Goal: Information Seeking & Learning: Learn about a topic

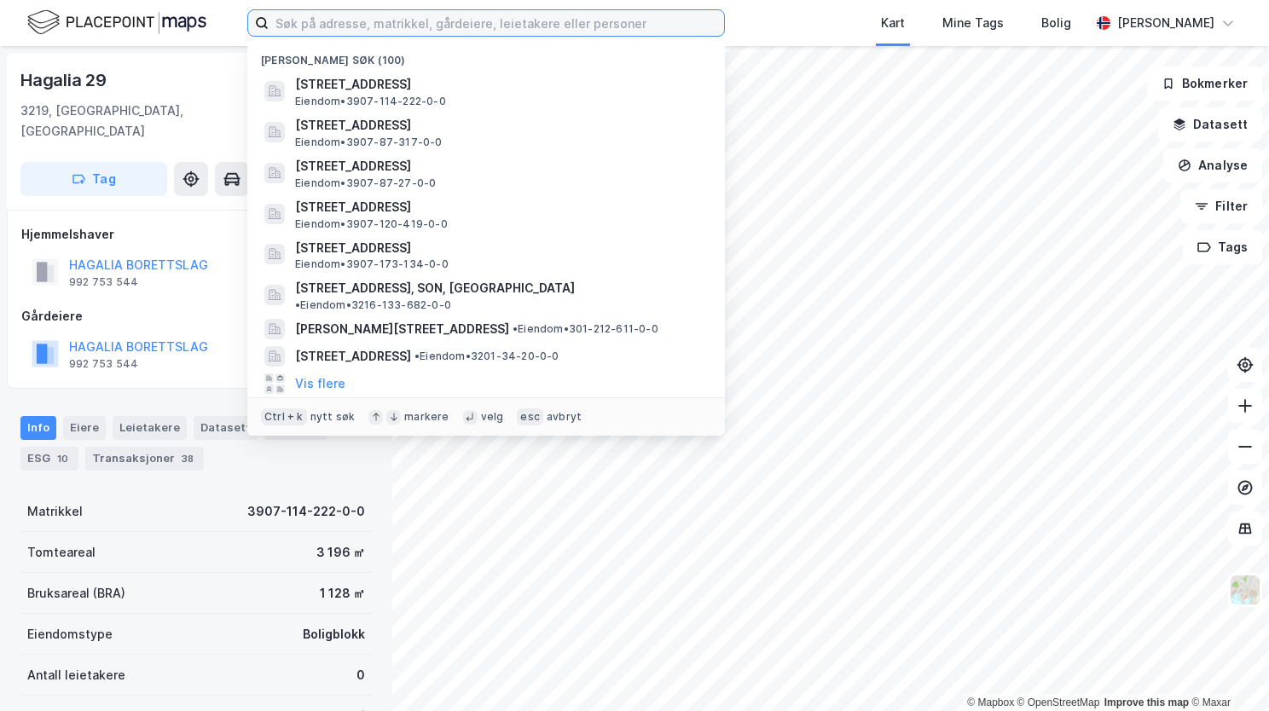
click at [317, 23] on input at bounding box center [496, 23] width 455 height 26
paste input "Hagegata 12 B, 2850 LENA"
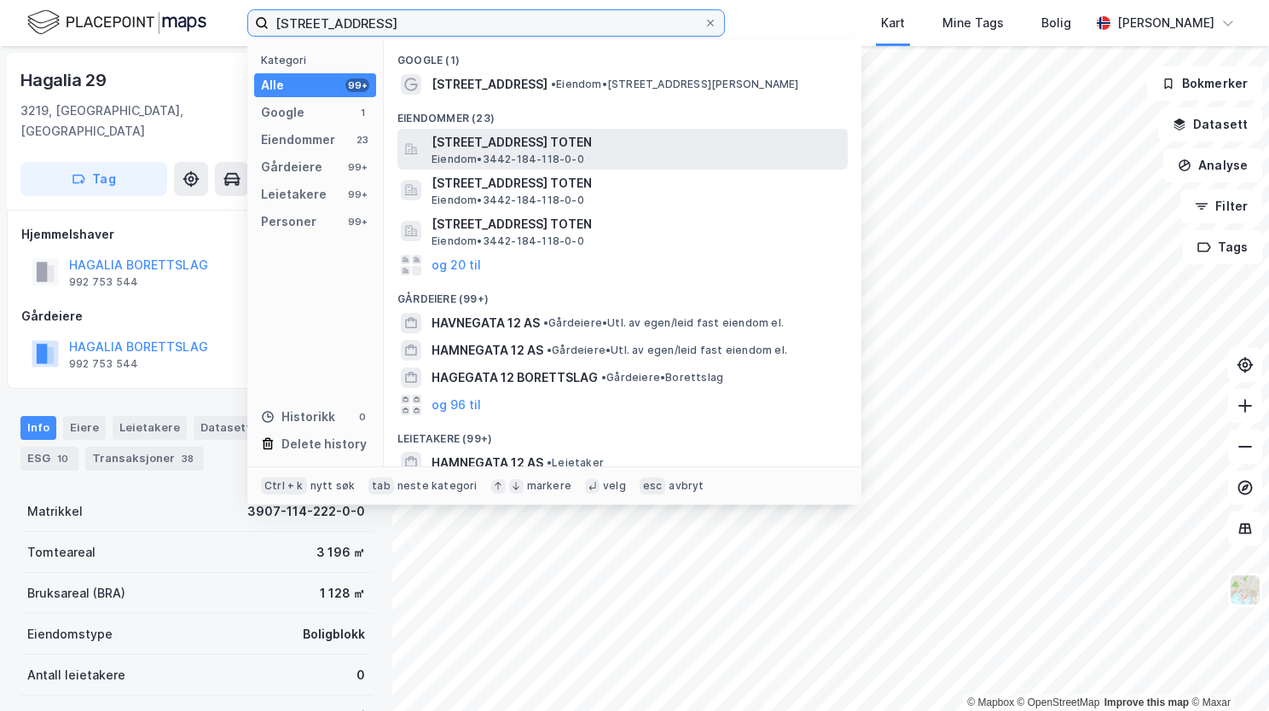
type input "Hagegata 12 B, 2850 LENA"
click at [483, 157] on span "Eiendom • 3442-184-118-0-0" at bounding box center [507, 160] width 153 height 14
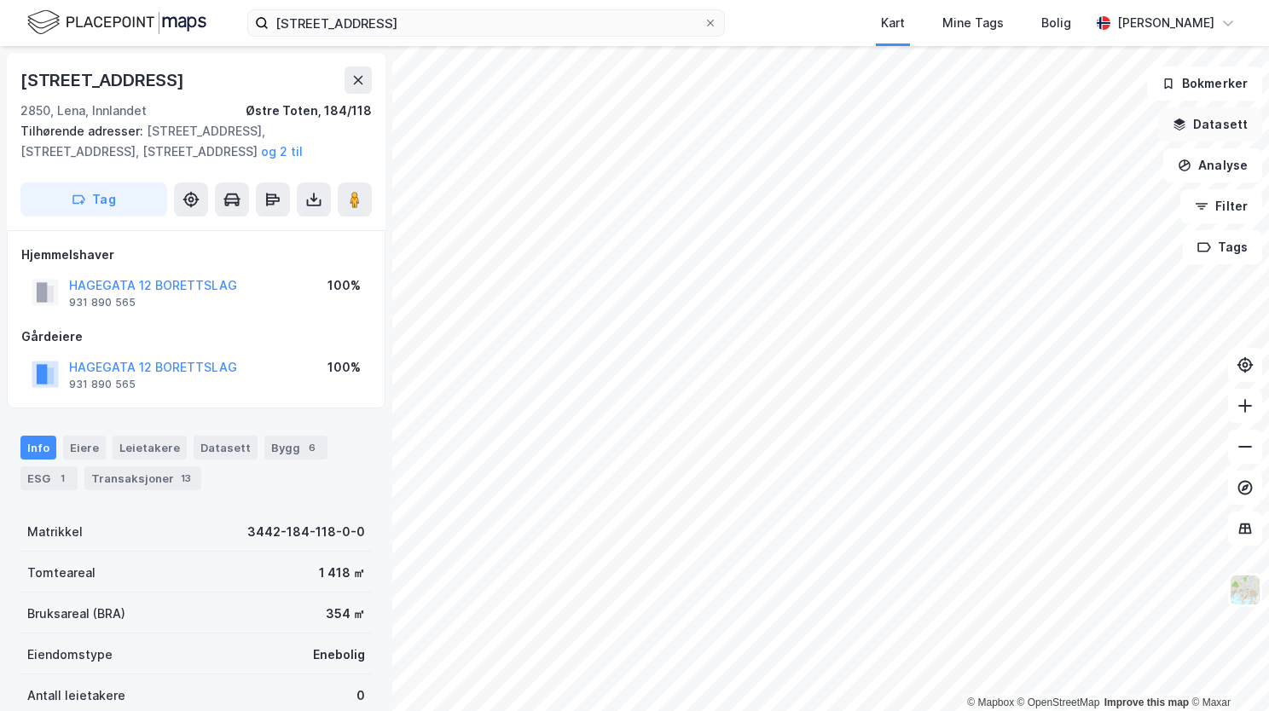
click at [1224, 126] on button "Datasett" at bounding box center [1210, 124] width 104 height 34
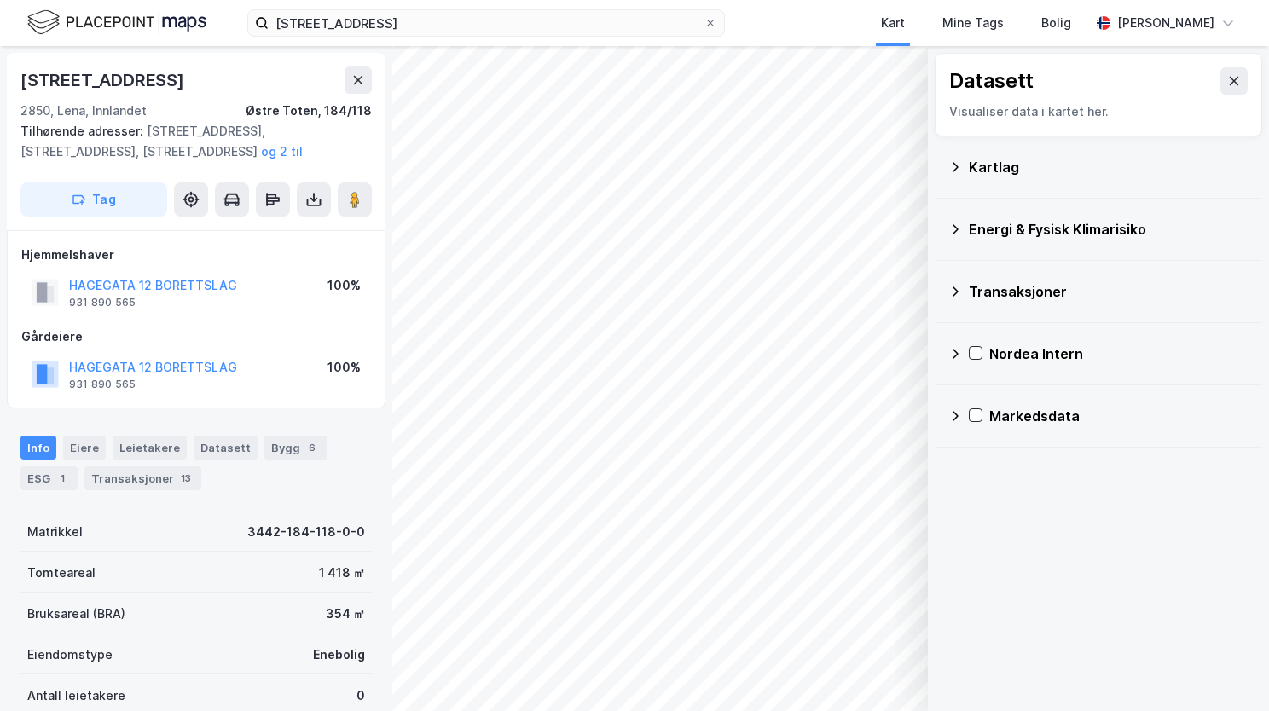
click at [958, 165] on icon at bounding box center [955, 167] width 14 height 14
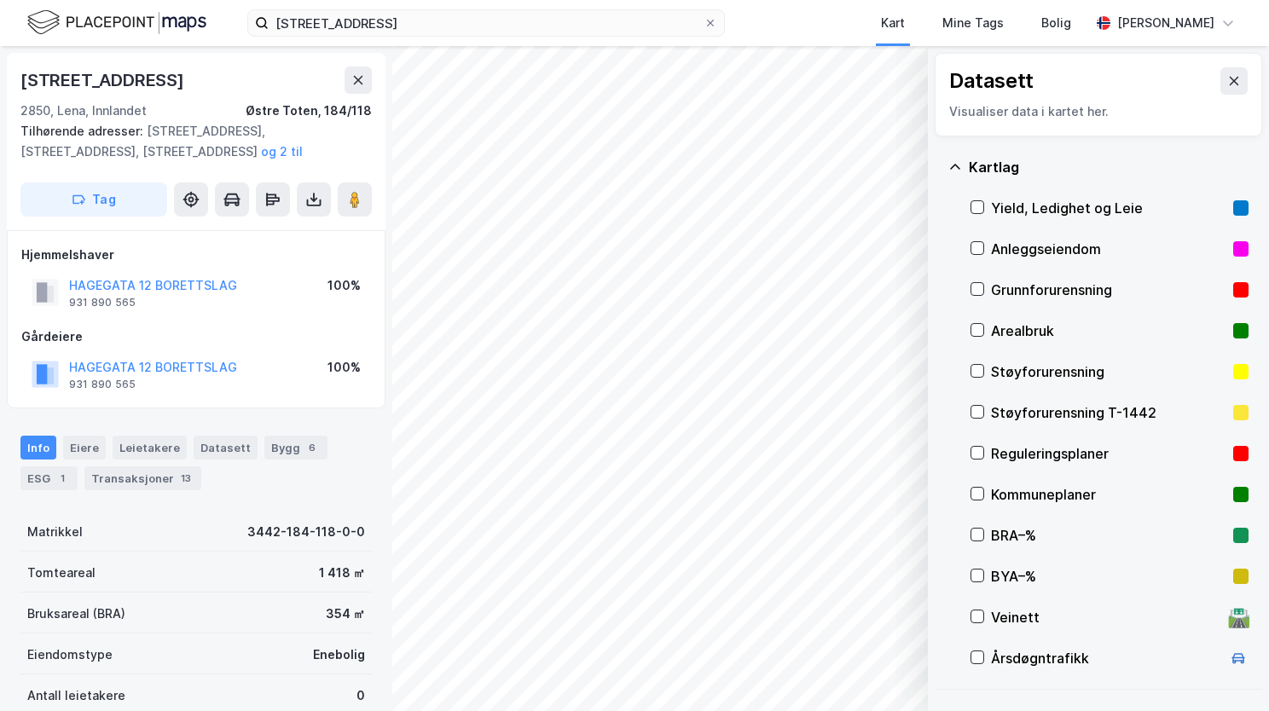
drag, startPoint x: 977, startPoint y: 294, endPoint x: 975, endPoint y: 276, distance: 18.1
click at [975, 291] on icon at bounding box center [977, 289] width 12 height 12
click at [952, 164] on icon at bounding box center [955, 167] width 14 height 14
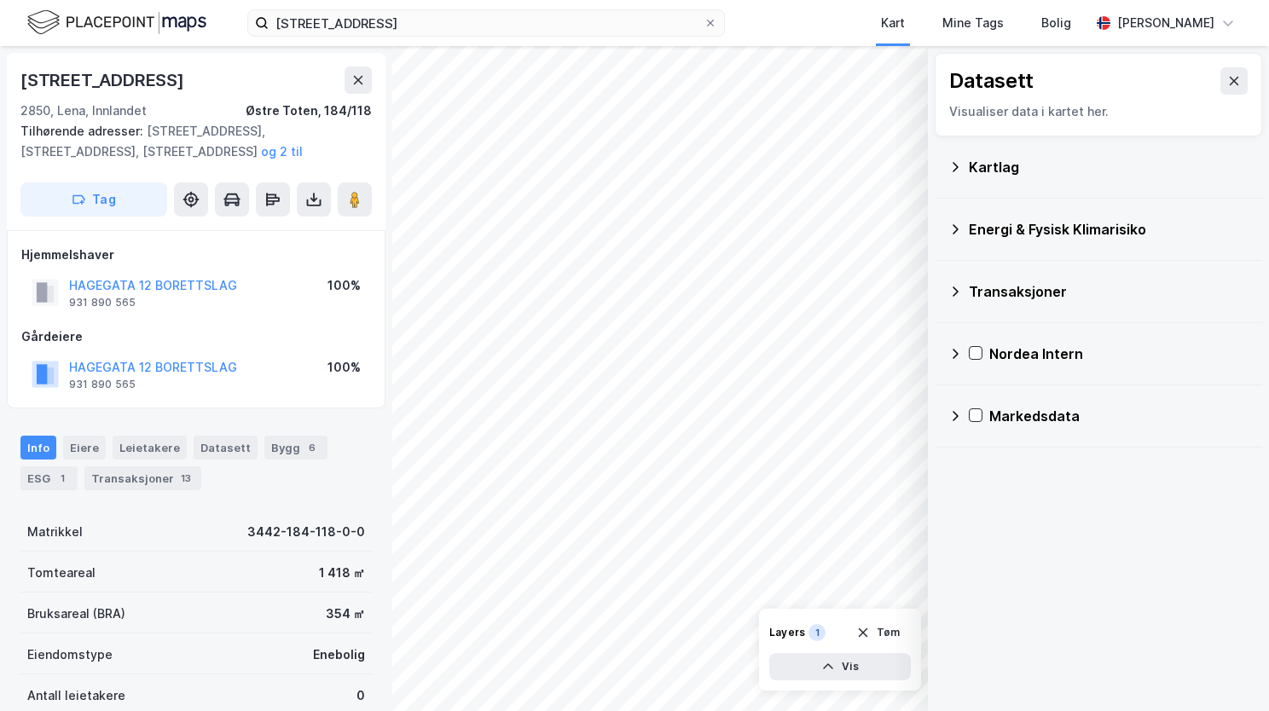
click at [954, 228] on icon at bounding box center [955, 230] width 14 height 14
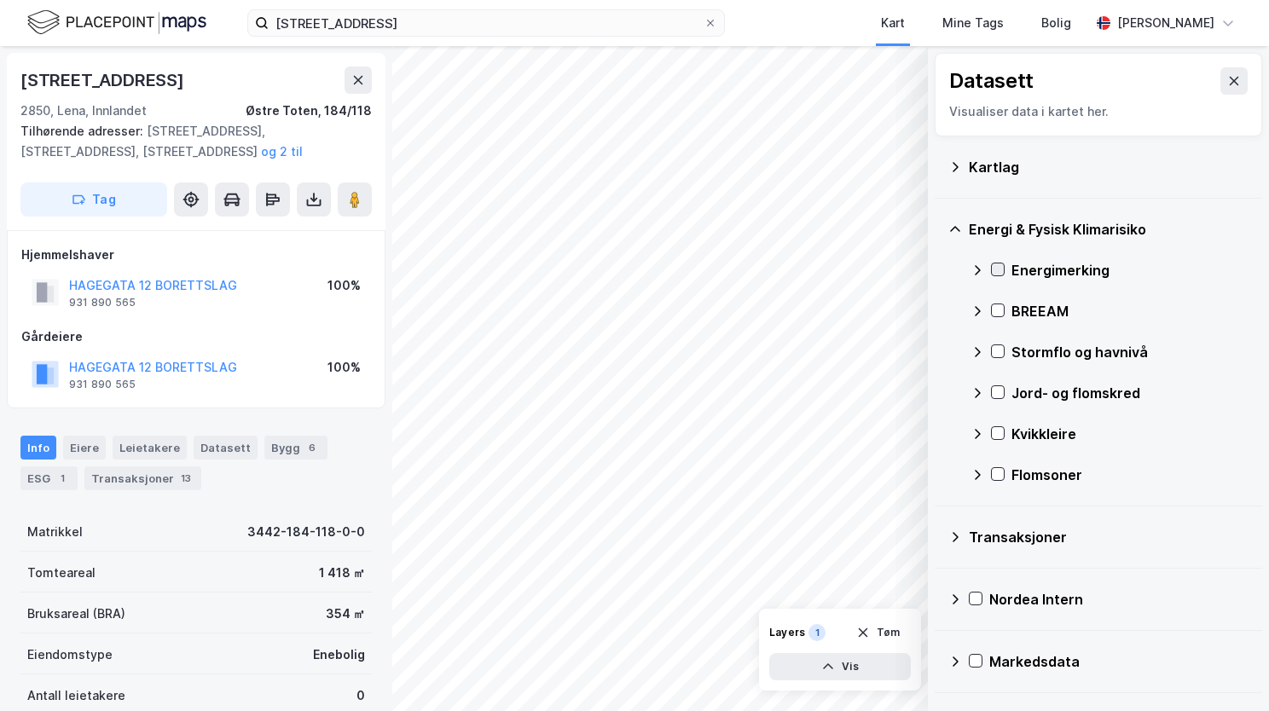
click at [997, 267] on icon at bounding box center [998, 269] width 12 height 12
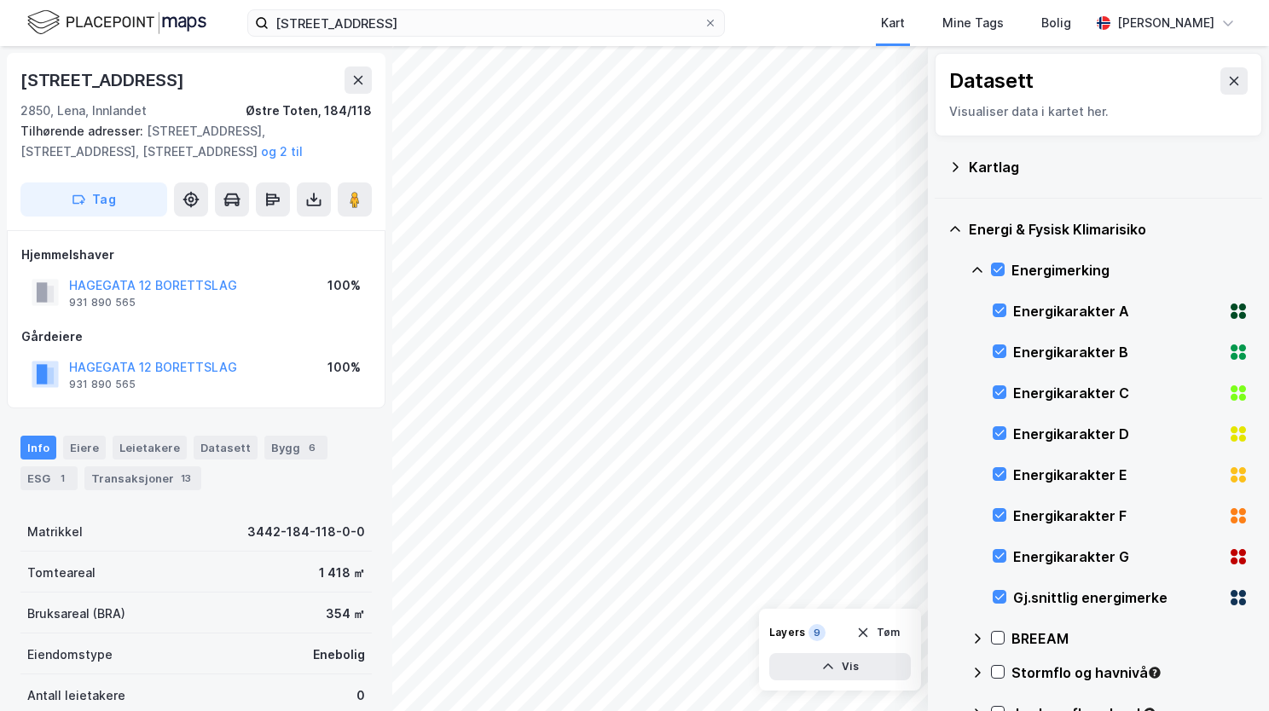
click at [954, 225] on icon at bounding box center [955, 230] width 14 height 14
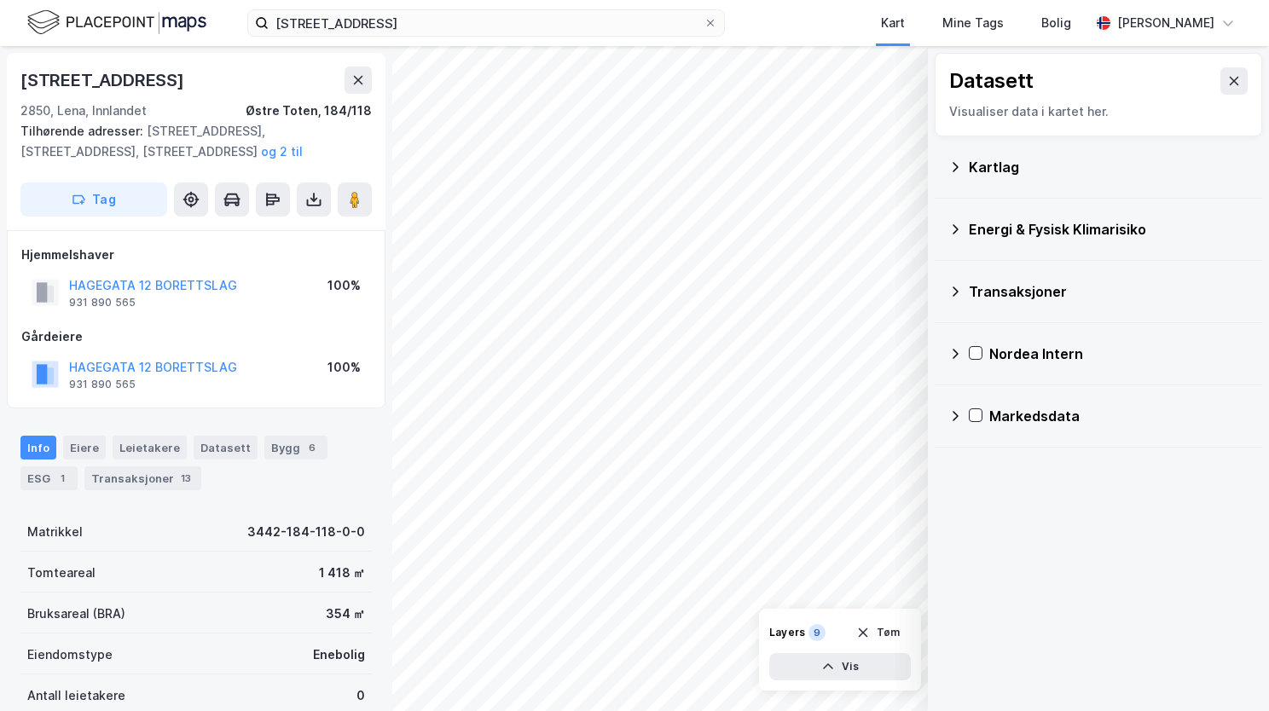
click at [957, 228] on icon at bounding box center [955, 229] width 6 height 10
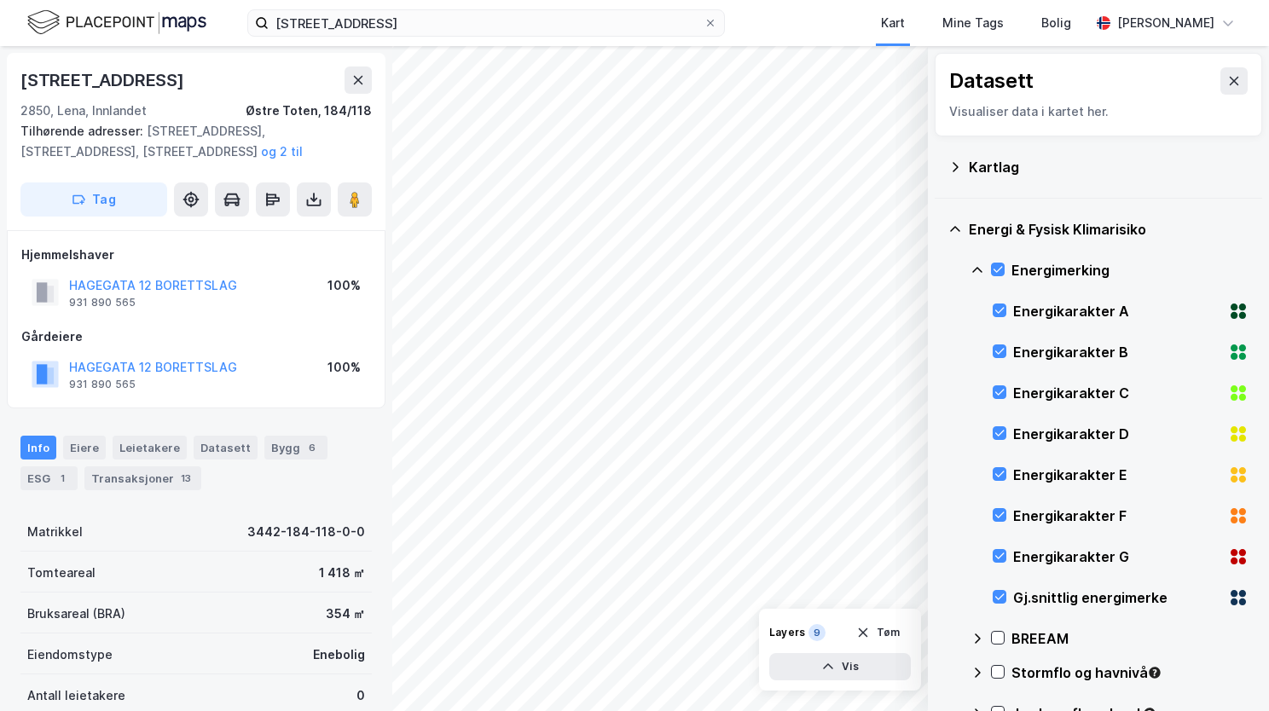
click at [972, 264] on icon at bounding box center [977, 270] width 14 height 14
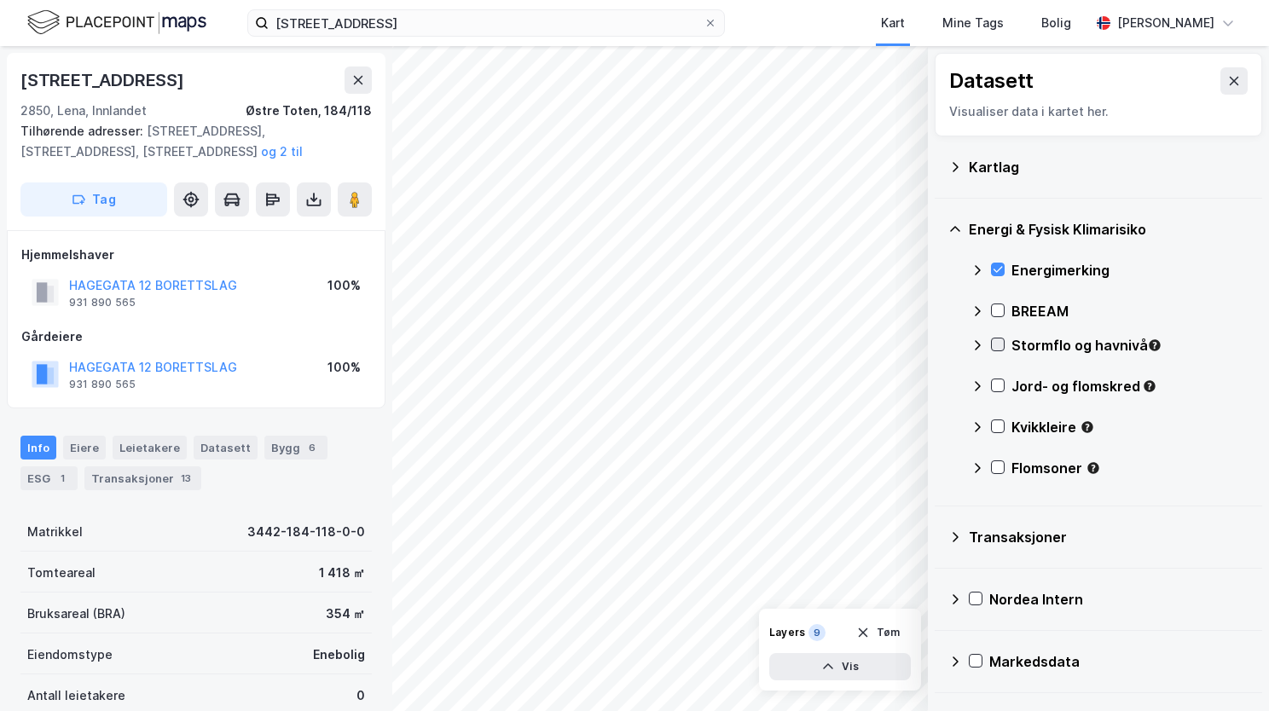
click at [996, 346] on icon at bounding box center [997, 345] width 9 height 6
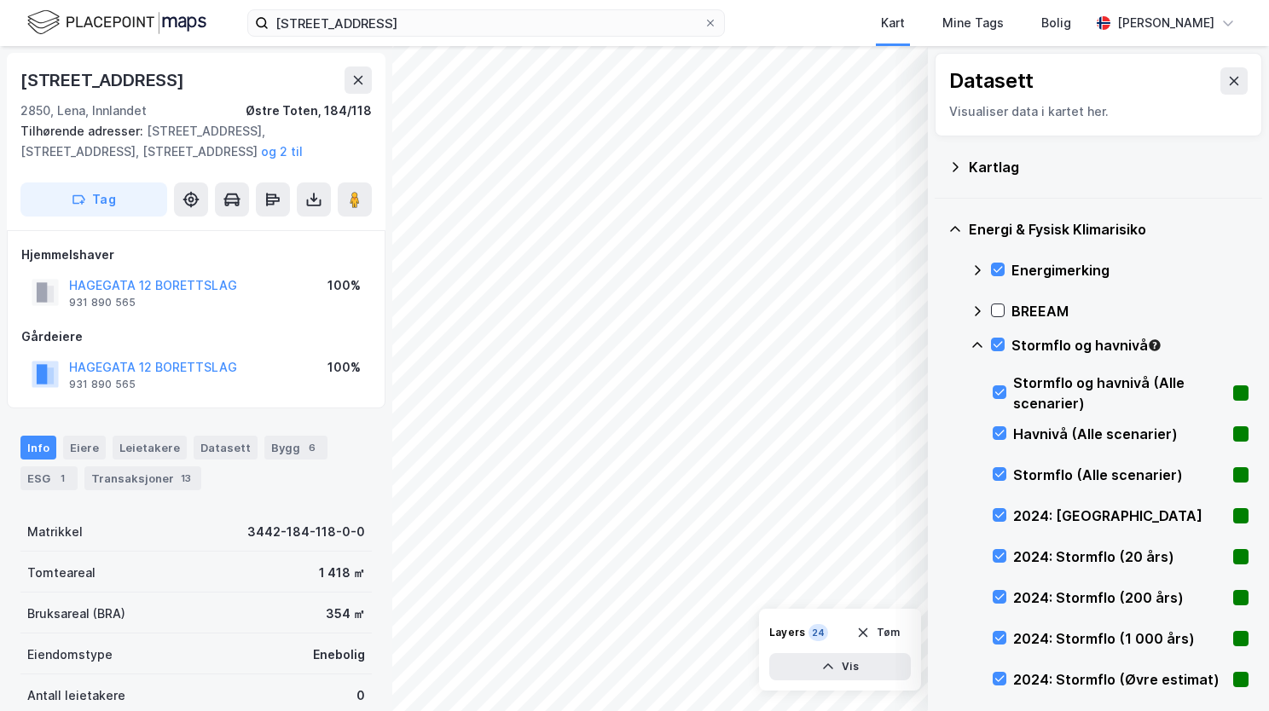
click at [979, 343] on icon at bounding box center [977, 346] width 14 height 14
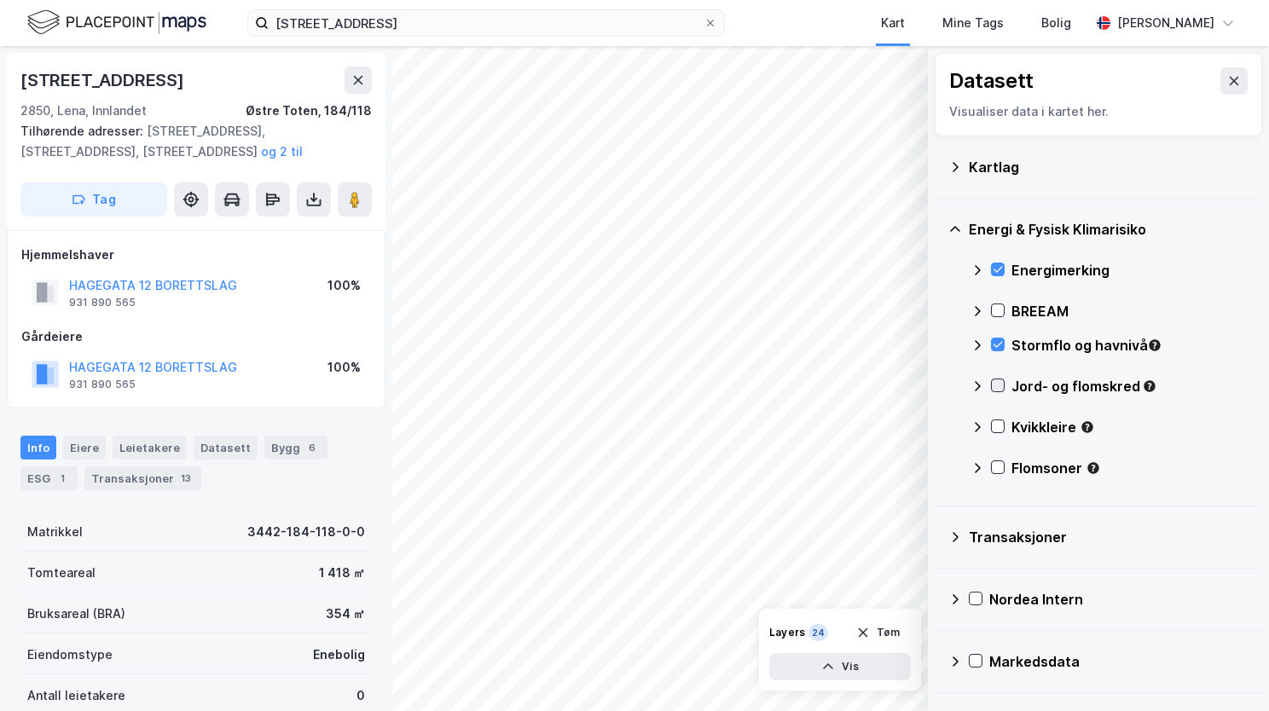
click at [996, 389] on div at bounding box center [998, 386] width 14 height 14
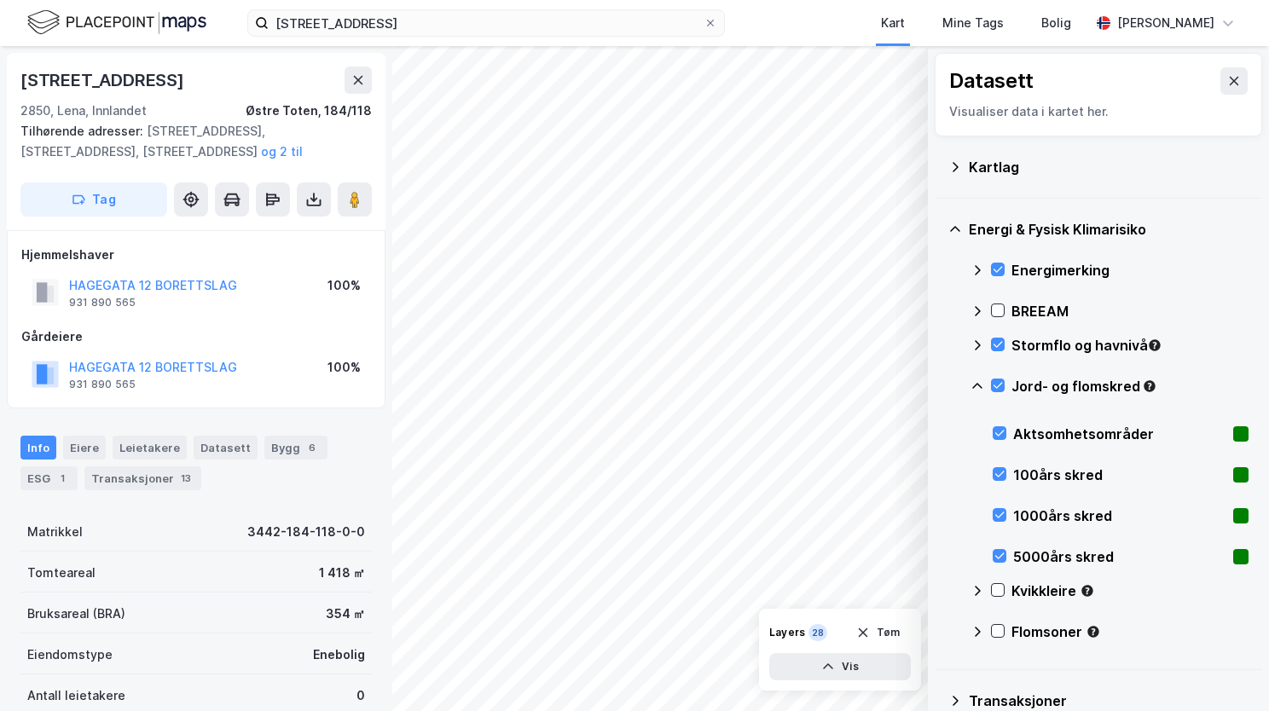
click at [976, 380] on icon at bounding box center [977, 386] width 14 height 14
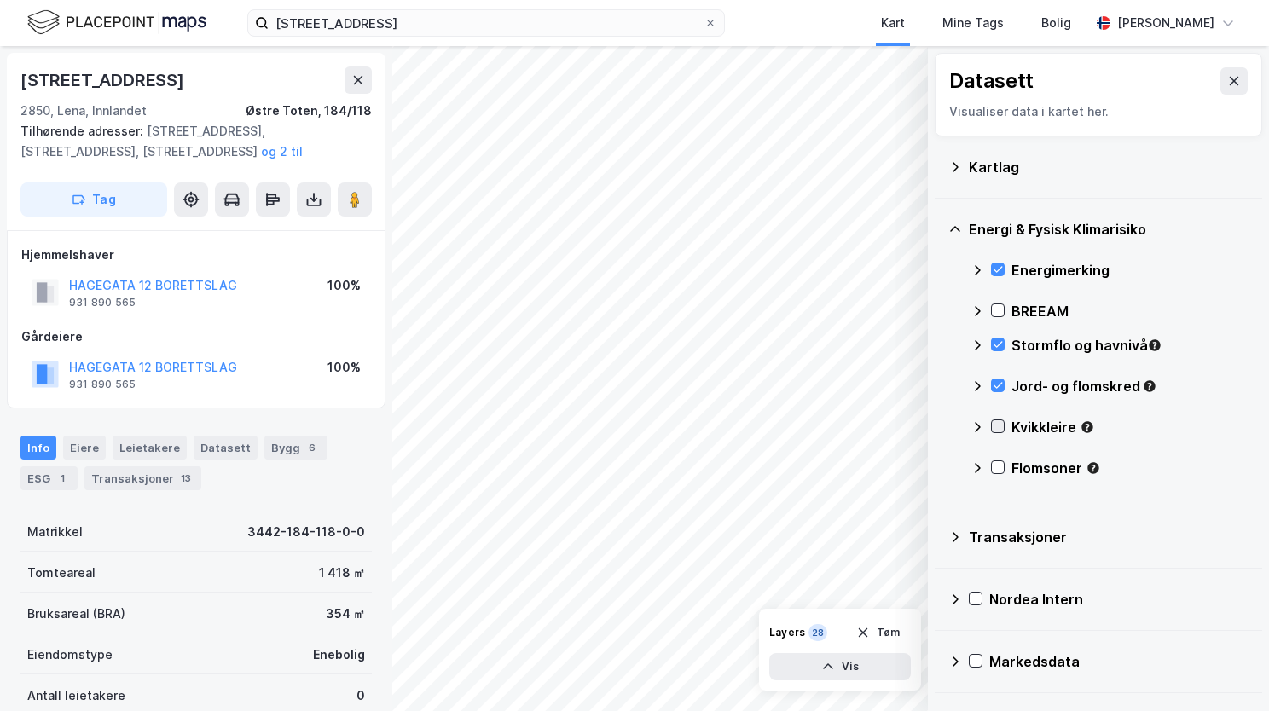
click at [994, 425] on icon at bounding box center [997, 427] width 9 height 6
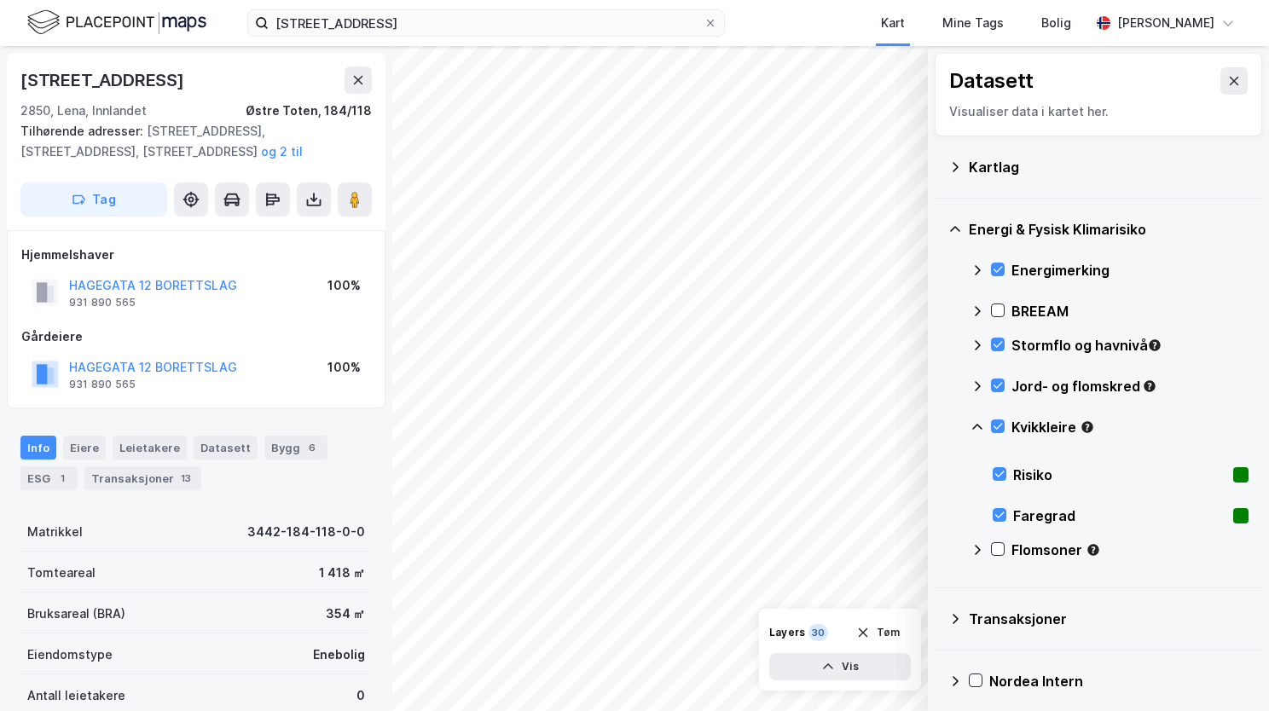
click at [978, 424] on icon at bounding box center [977, 427] width 14 height 14
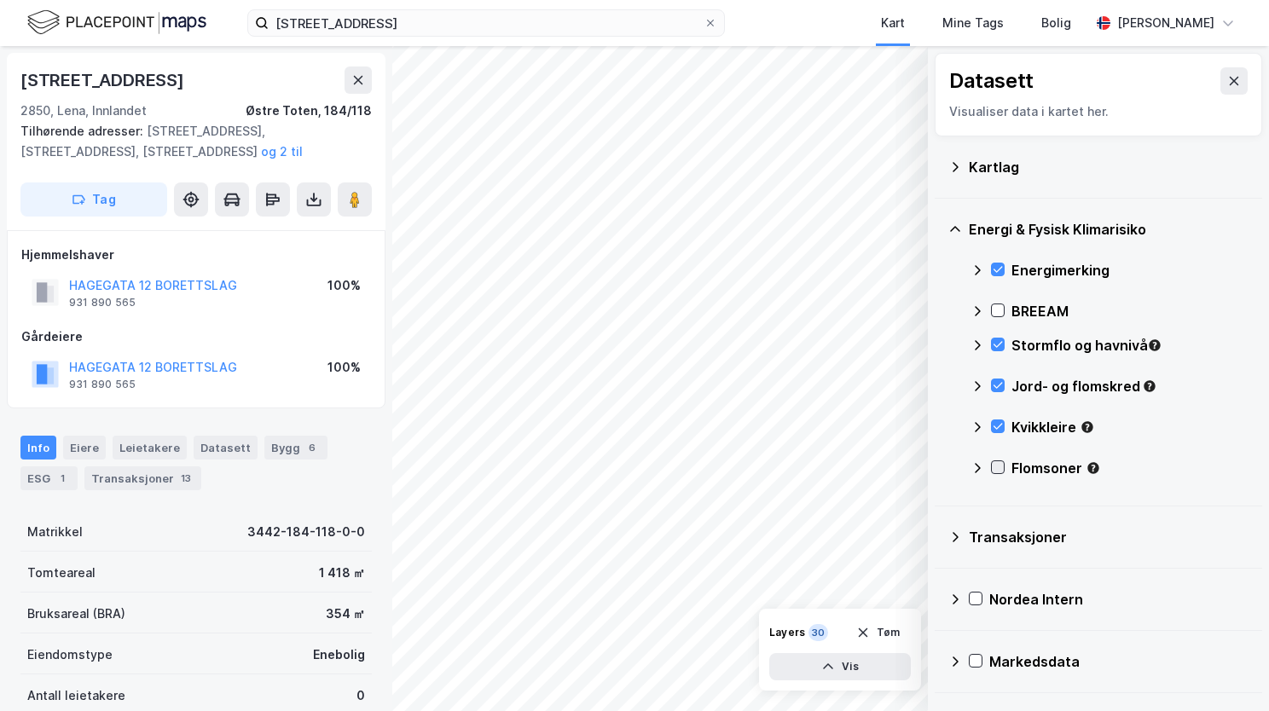
click at [1000, 463] on icon at bounding box center [998, 467] width 12 height 12
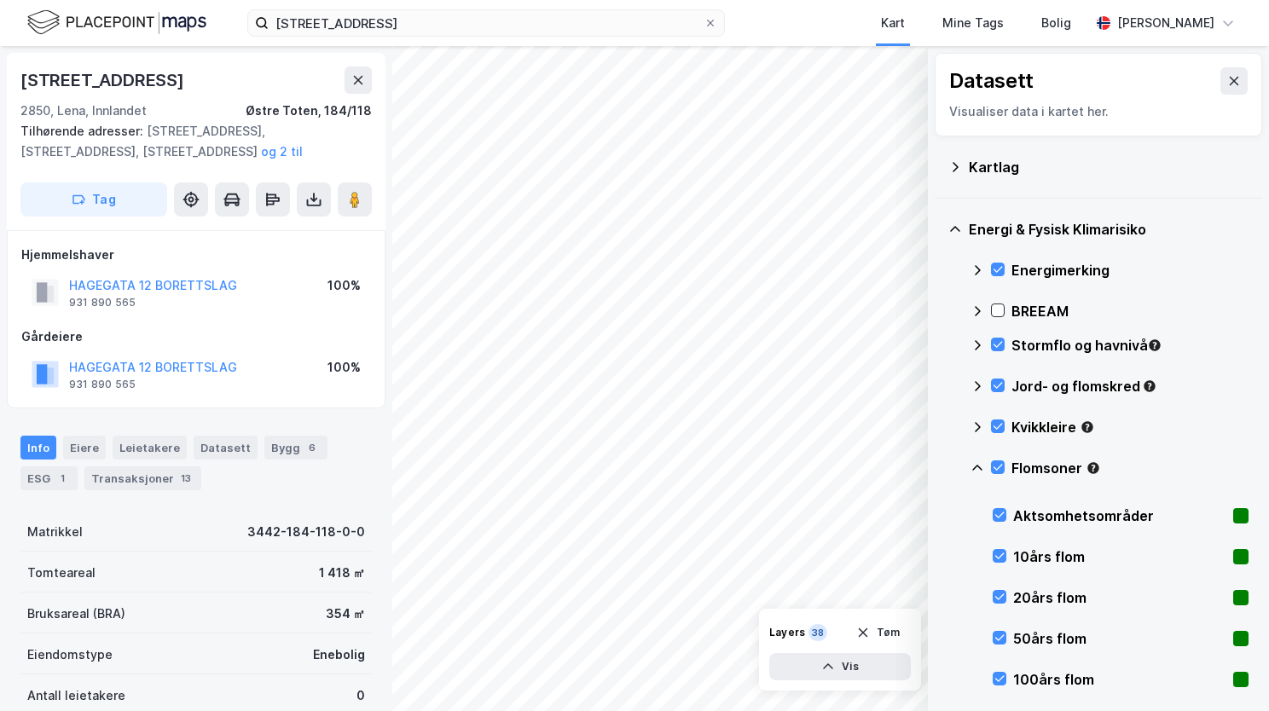
click at [973, 461] on icon at bounding box center [977, 468] width 14 height 14
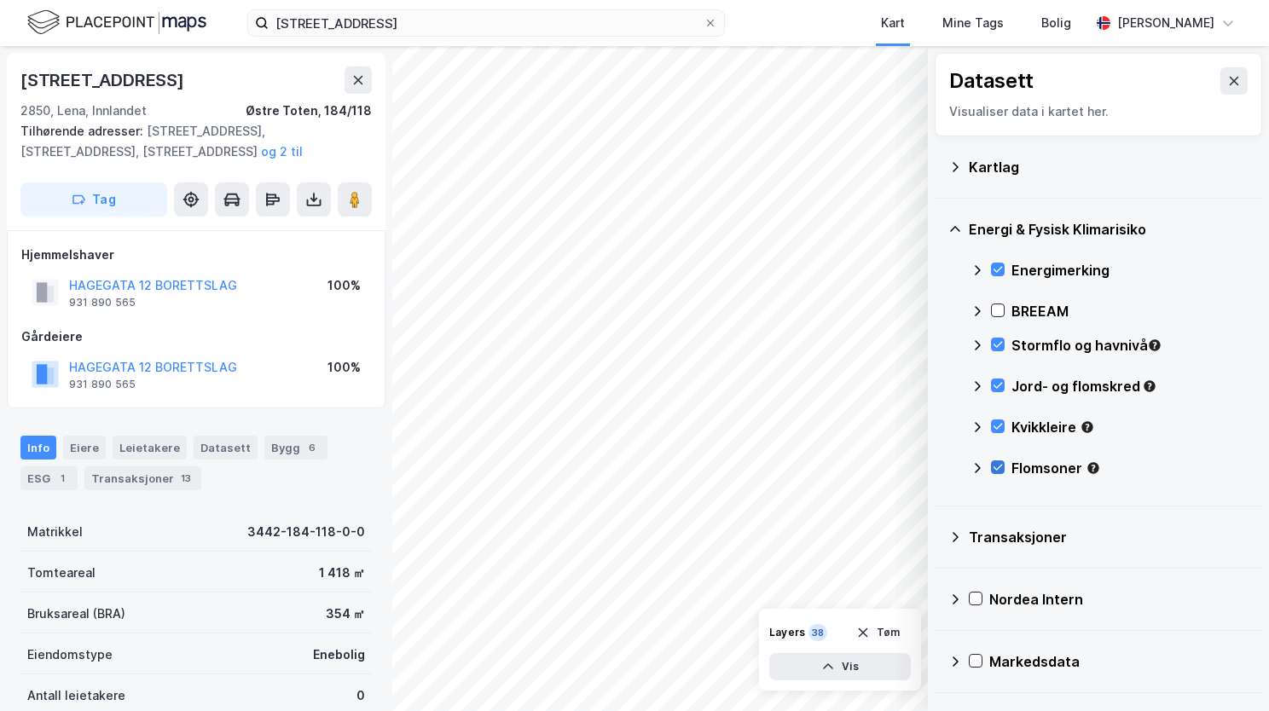
click at [1004, 467] on div at bounding box center [998, 467] width 14 height 14
click at [979, 462] on icon at bounding box center [977, 468] width 14 height 14
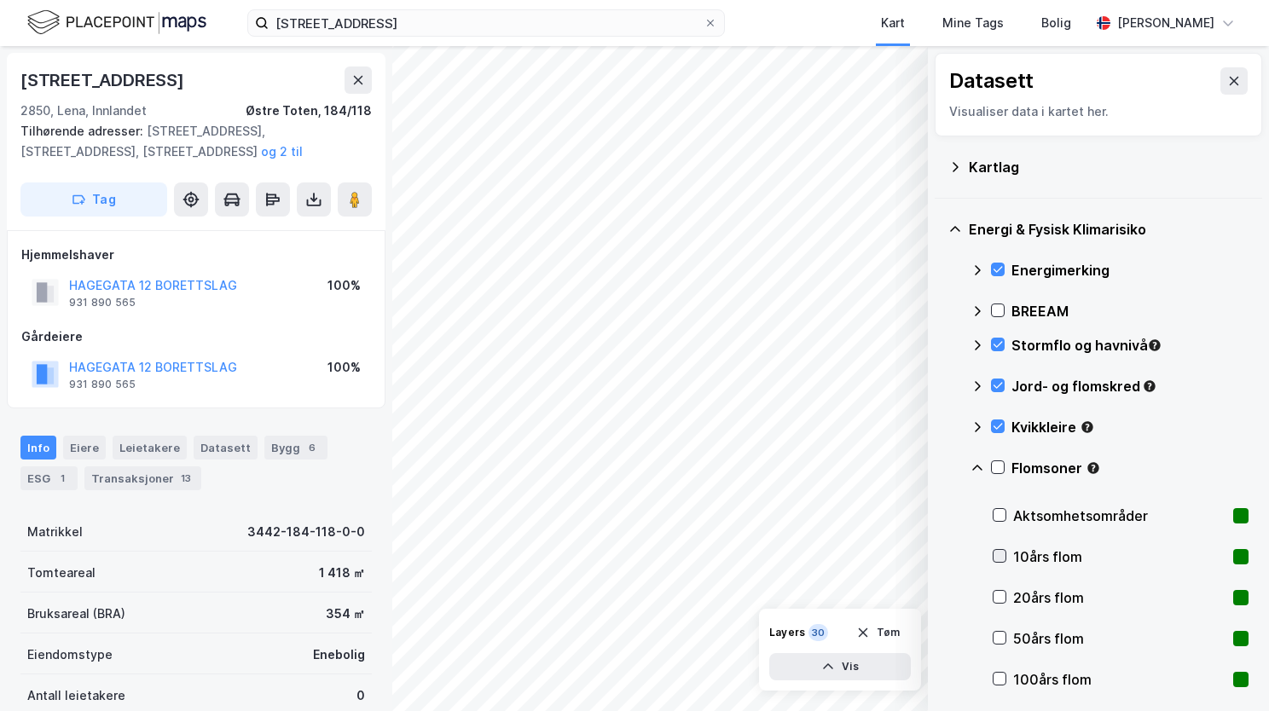
click at [999, 553] on icon at bounding box center [999, 556] width 12 height 12
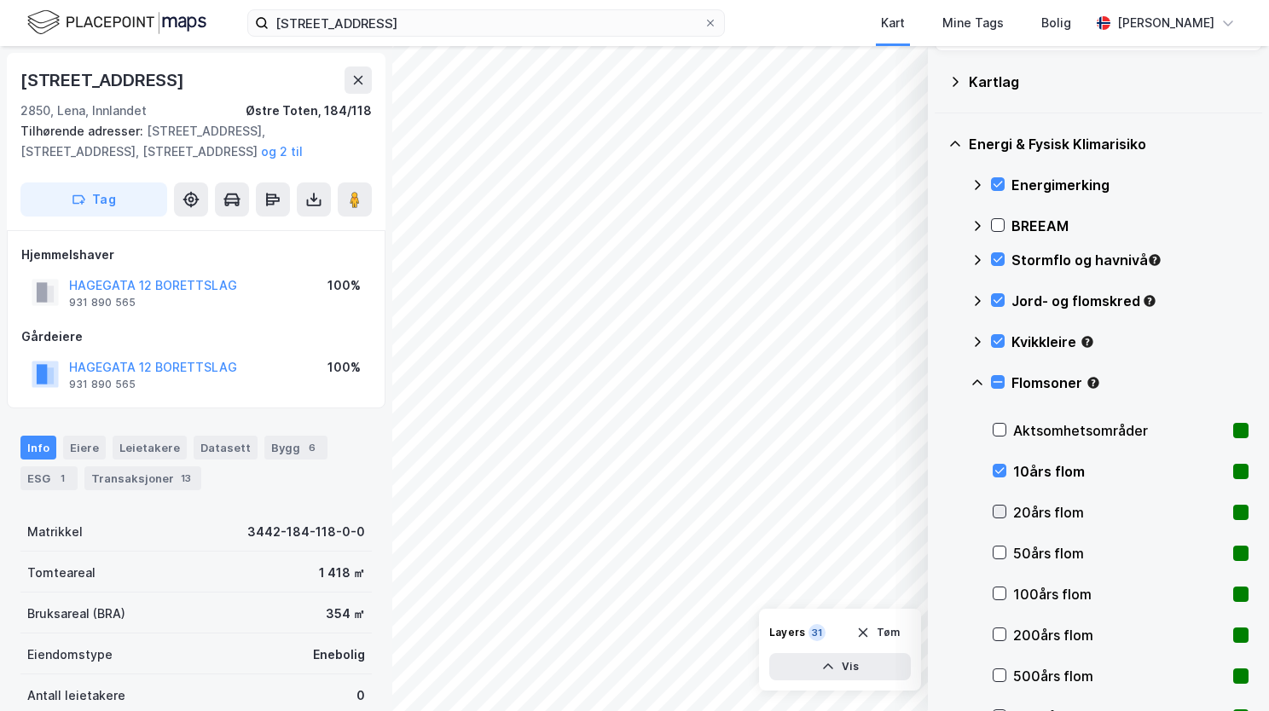
click at [1000, 510] on icon at bounding box center [999, 512] width 12 height 12
click at [996, 554] on icon at bounding box center [999, 553] width 12 height 12
click at [999, 593] on icon at bounding box center [999, 593] width 12 height 12
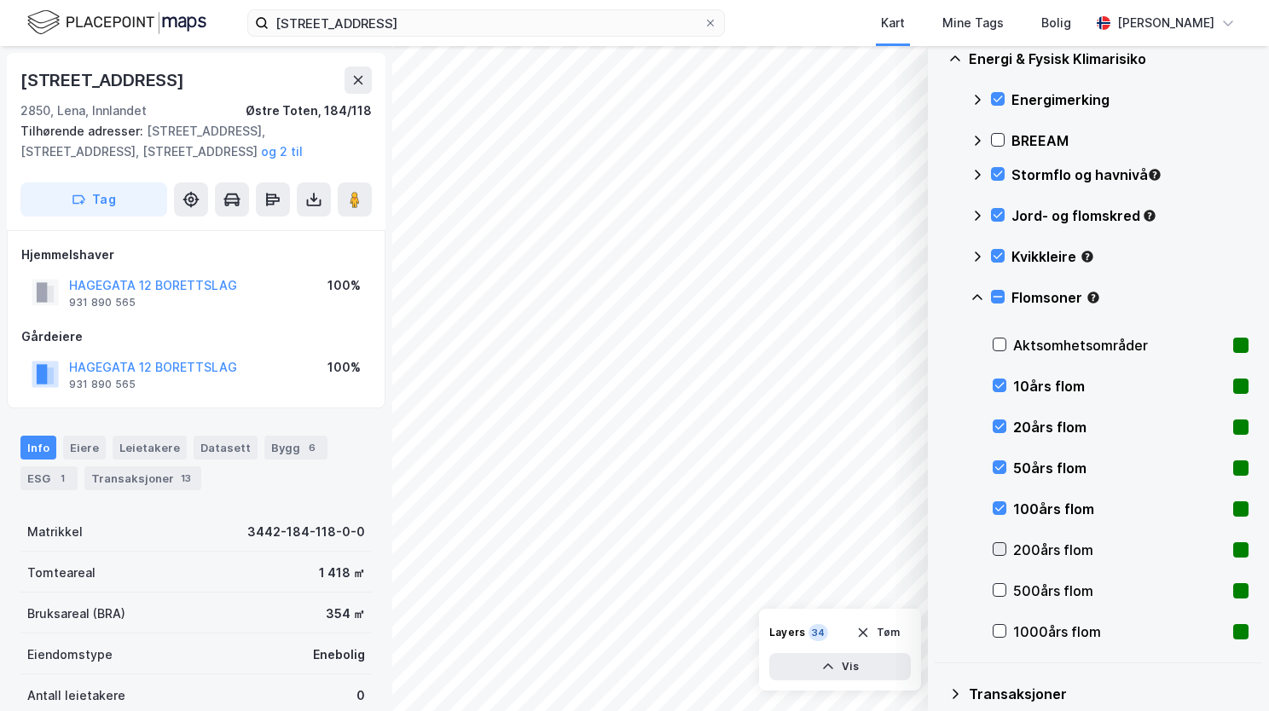
click at [1003, 547] on icon at bounding box center [999, 549] width 12 height 12
click at [996, 587] on icon at bounding box center [999, 590] width 12 height 12
click at [998, 627] on icon at bounding box center [999, 631] width 12 height 12
click at [998, 339] on icon at bounding box center [999, 345] width 12 height 12
click at [976, 294] on icon at bounding box center [977, 297] width 10 height 6
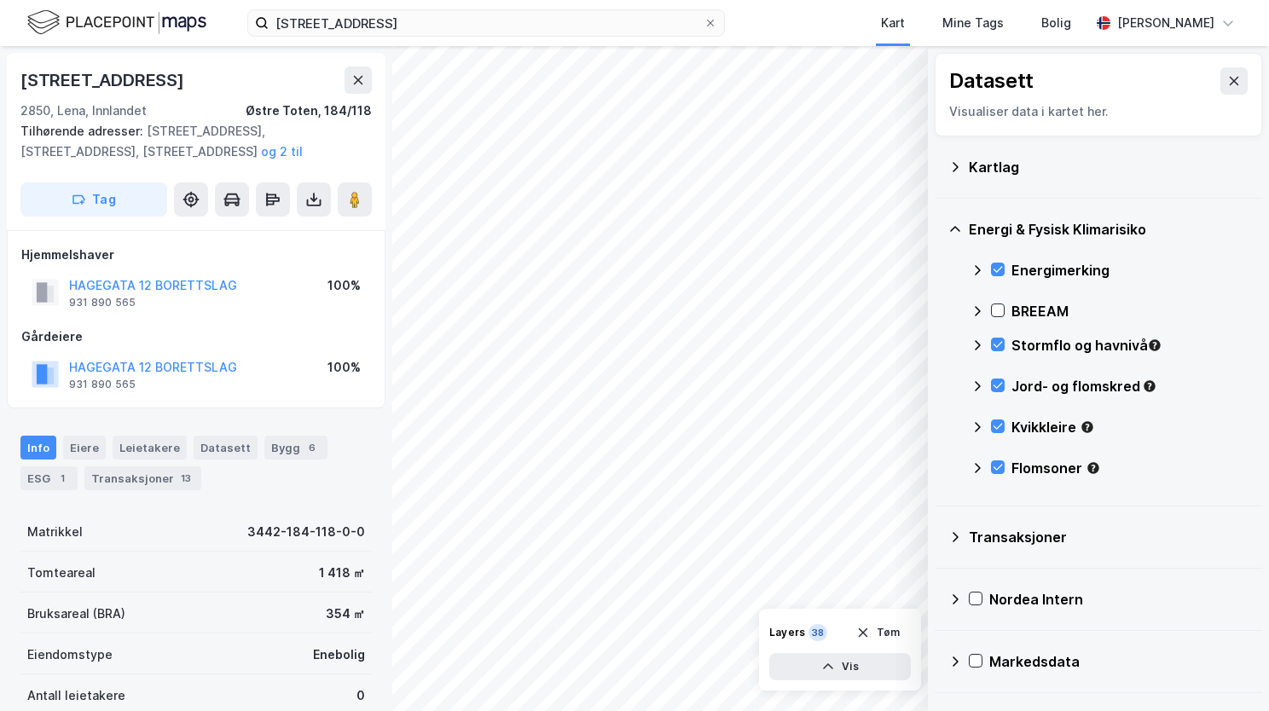
scroll to position [0, 0]
click at [362, 79] on icon at bounding box center [358, 80] width 14 height 14
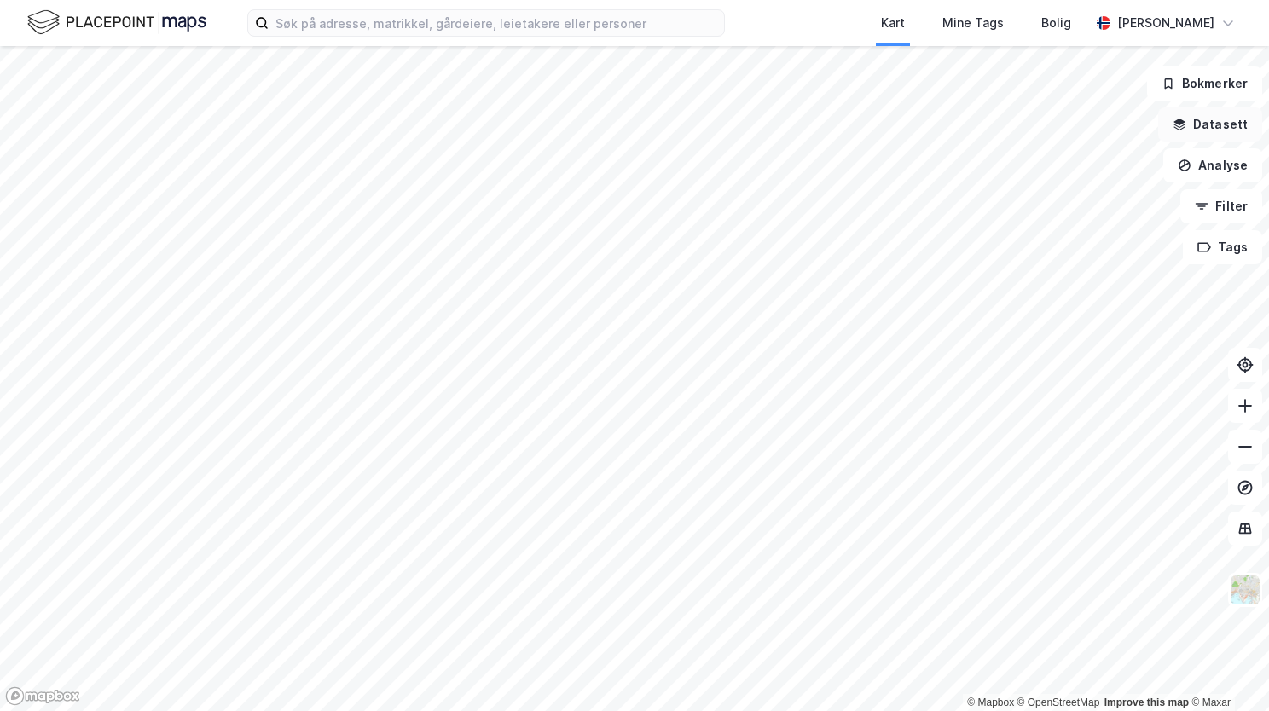
click at [1216, 126] on button "Datasett" at bounding box center [1210, 124] width 104 height 34
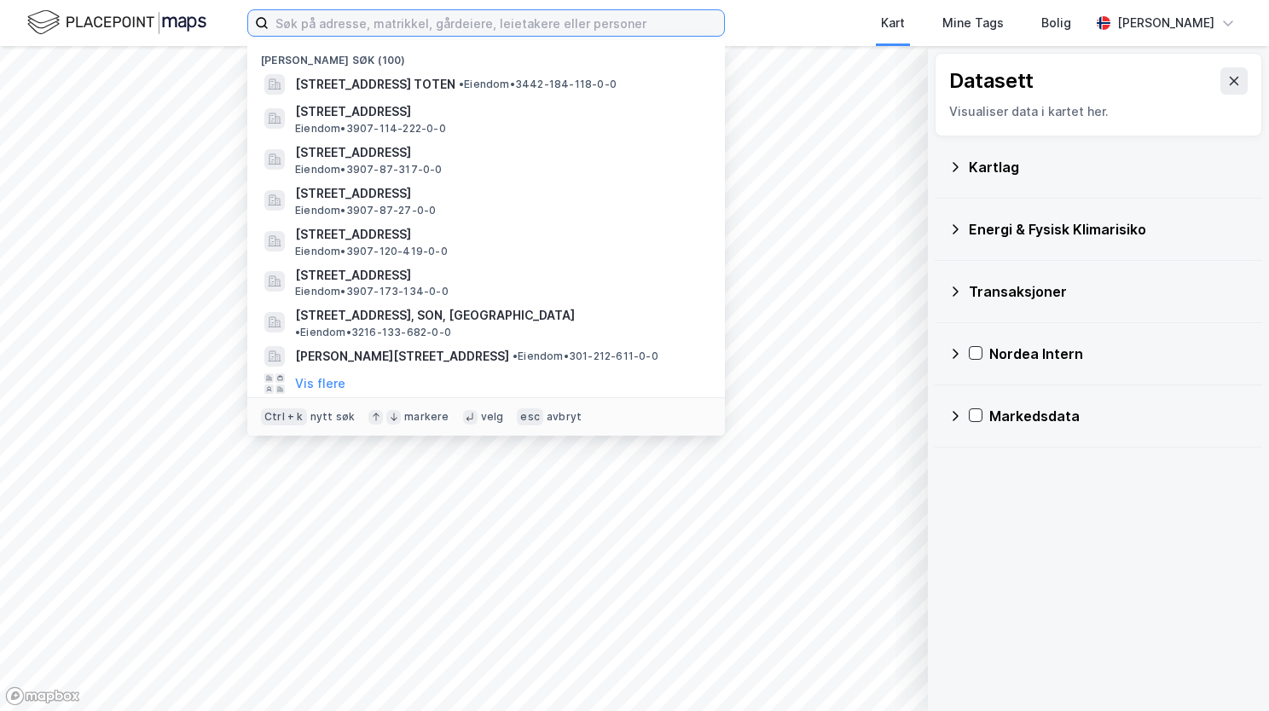
click at [546, 26] on input at bounding box center [496, 23] width 455 height 26
paste input "[STREET_ADDRESS]"
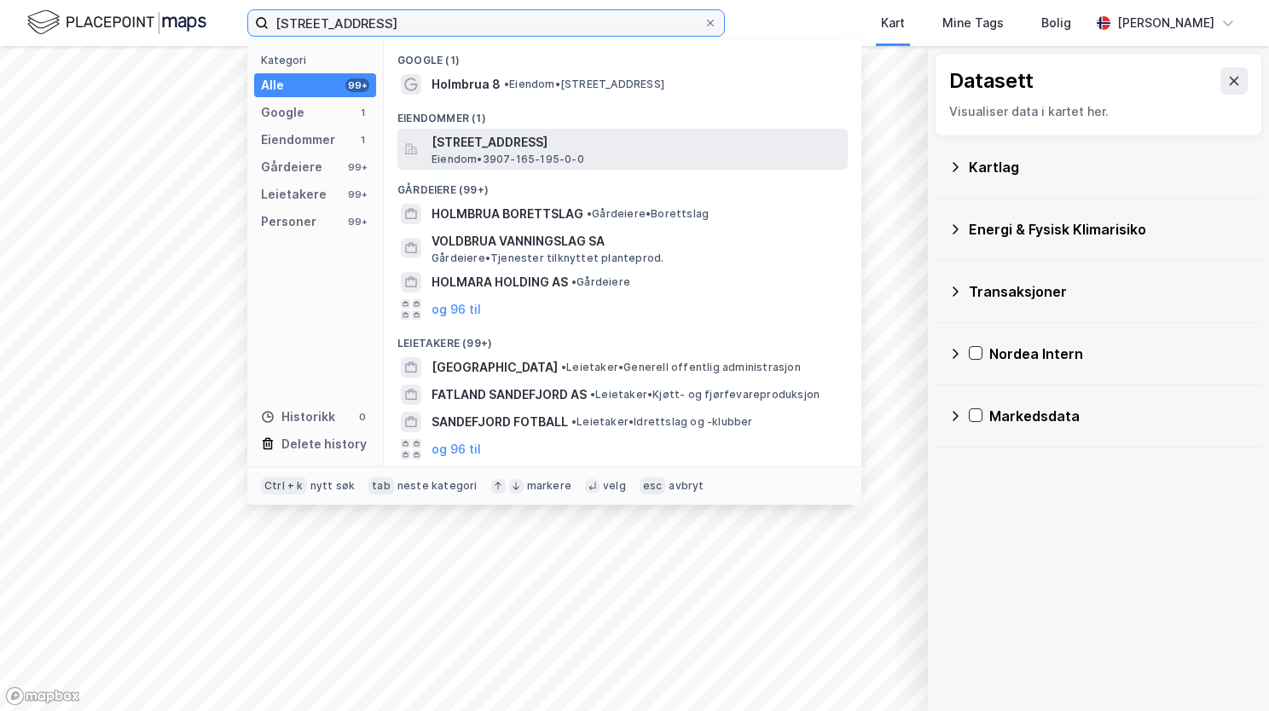
type input "[STREET_ADDRESS]"
click at [576, 145] on span "[STREET_ADDRESS]" at bounding box center [635, 142] width 409 height 20
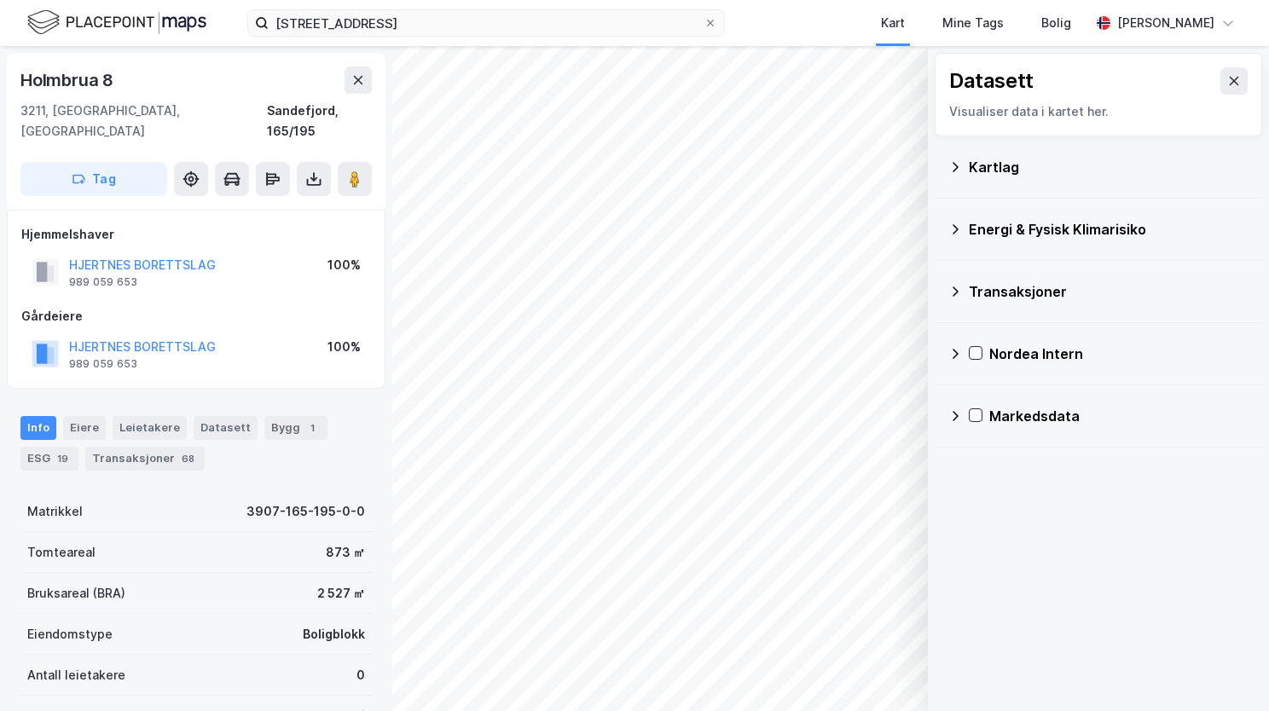
click at [953, 165] on icon at bounding box center [955, 167] width 14 height 14
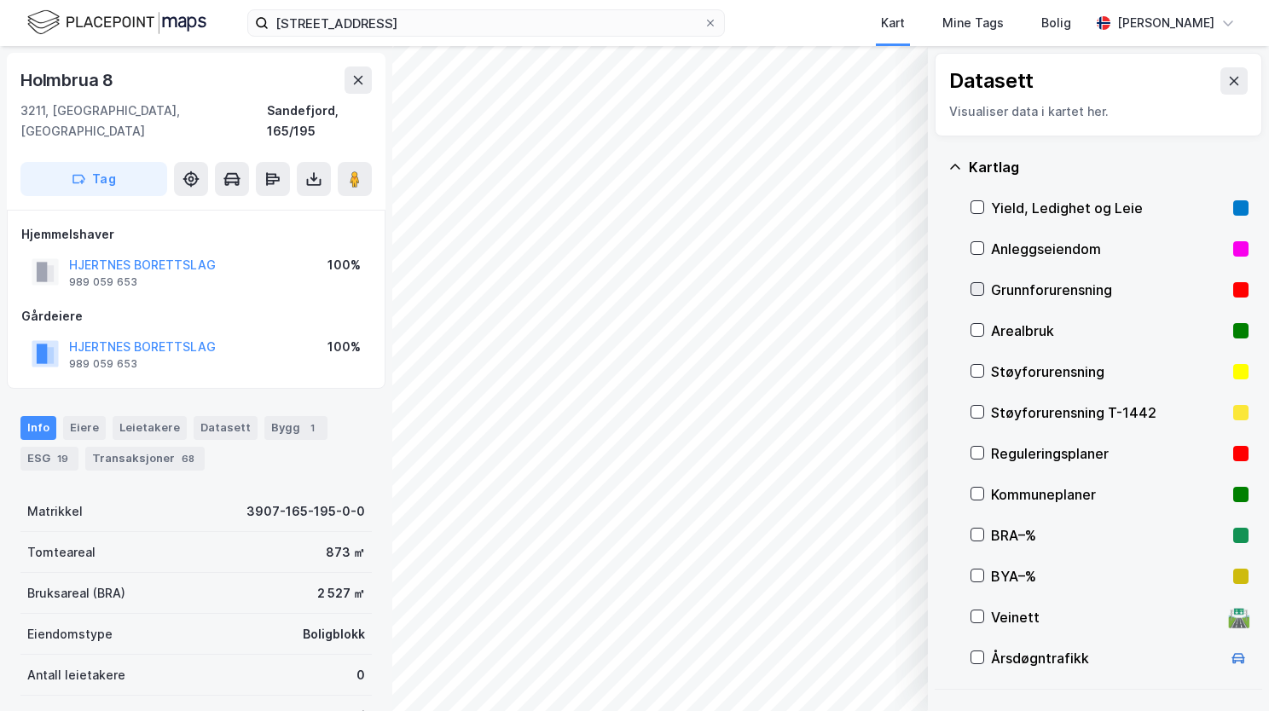
click at [975, 288] on icon at bounding box center [977, 289] width 12 height 12
click at [957, 163] on icon at bounding box center [955, 167] width 14 height 14
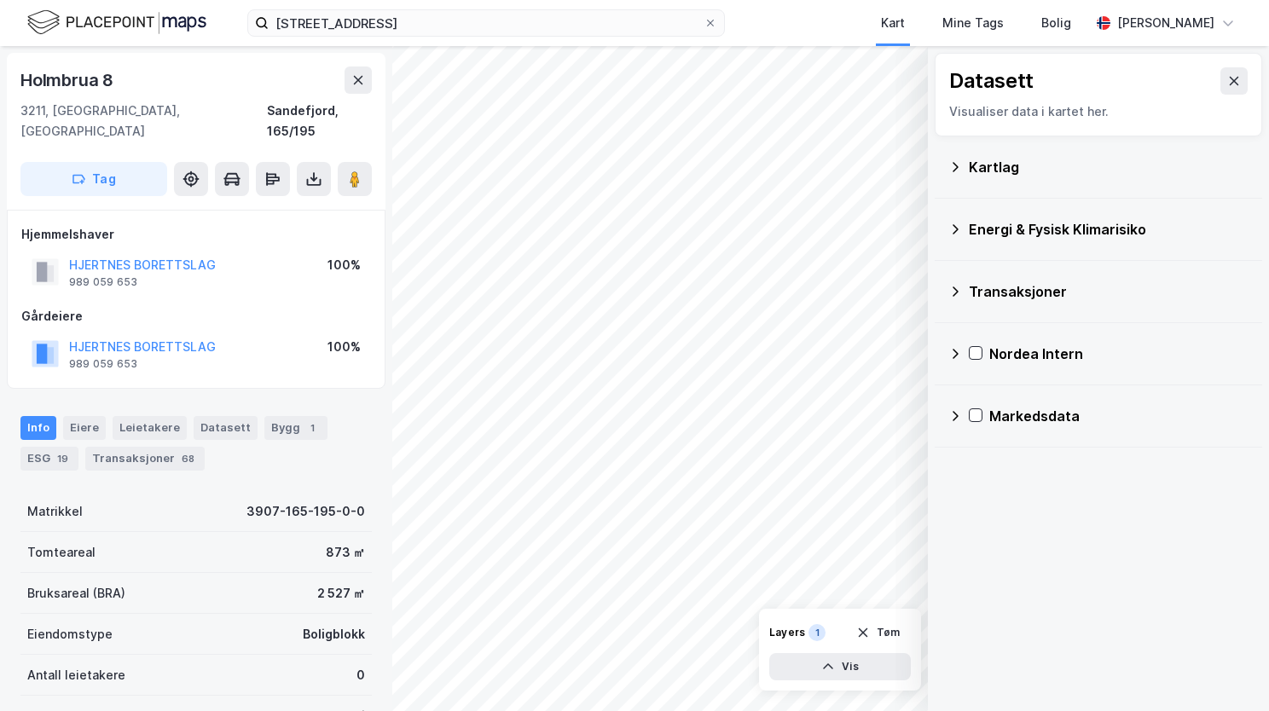
click at [961, 229] on icon at bounding box center [955, 230] width 14 height 14
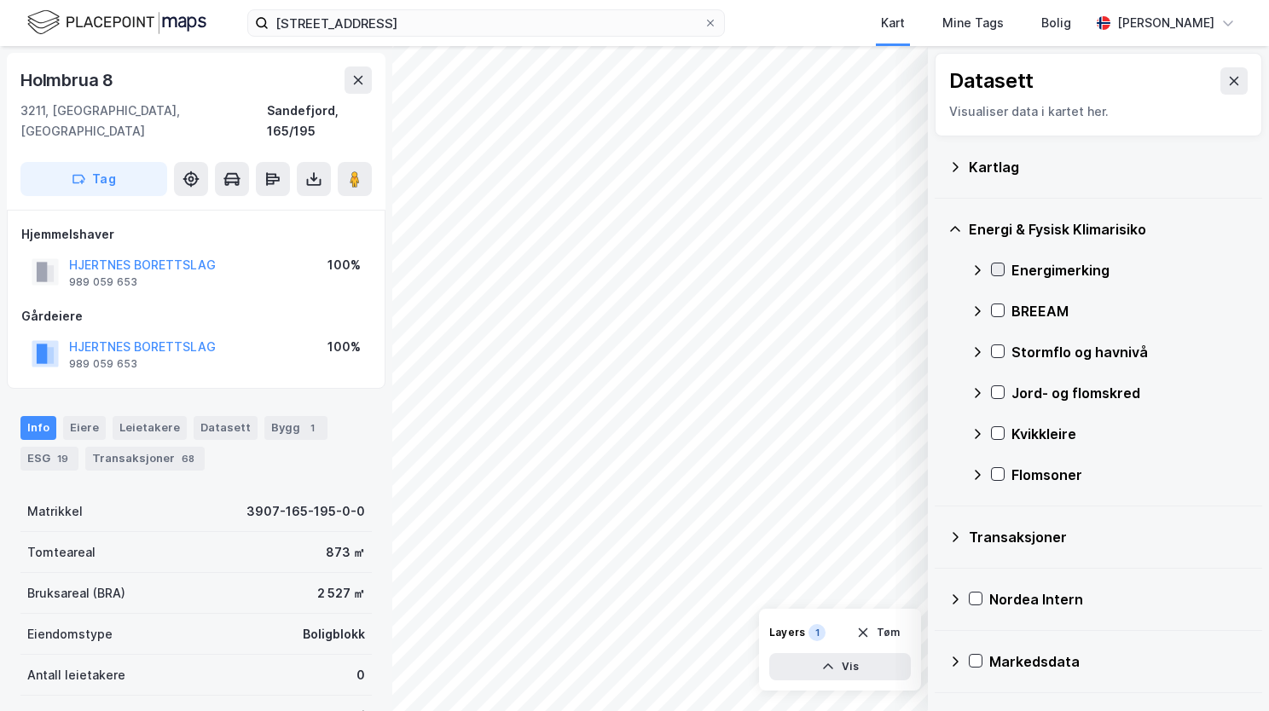
click at [998, 264] on icon at bounding box center [998, 269] width 12 height 12
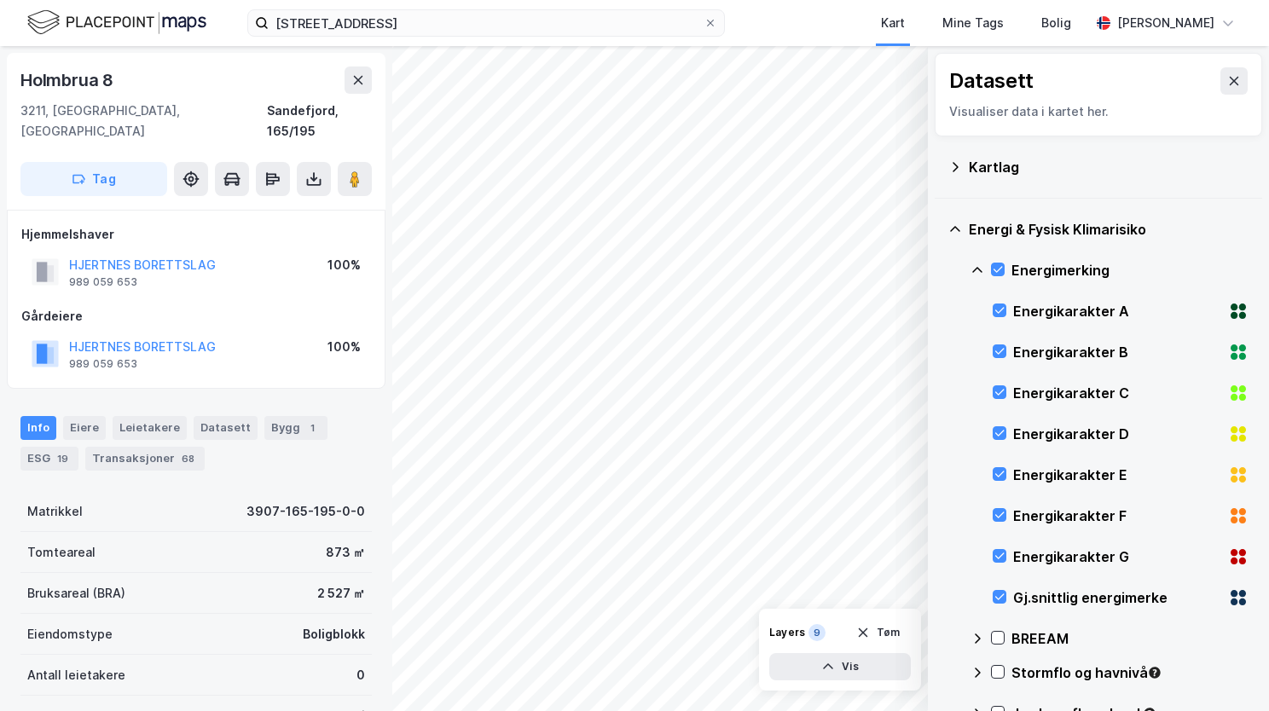
click at [970, 261] on div "Energimerking" at bounding box center [1109, 270] width 278 height 41
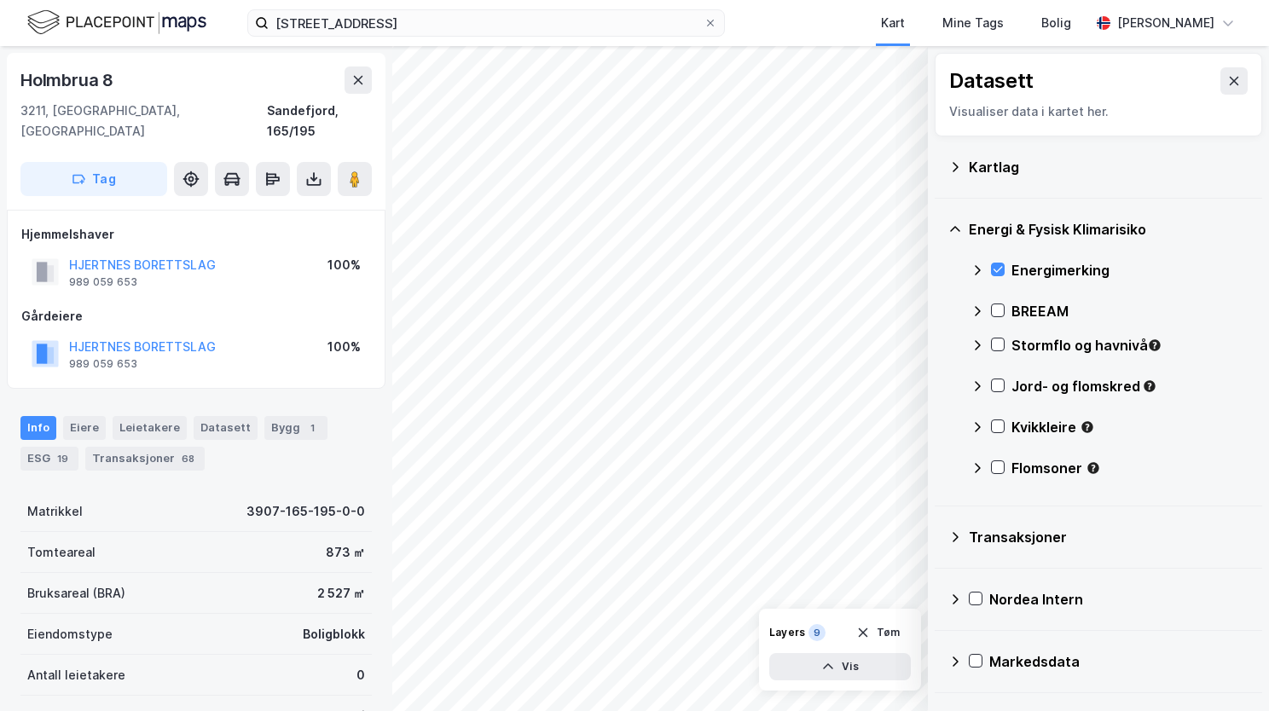
click at [998, 333] on div "Stormflo og havnivå" at bounding box center [1109, 352] width 278 height 41
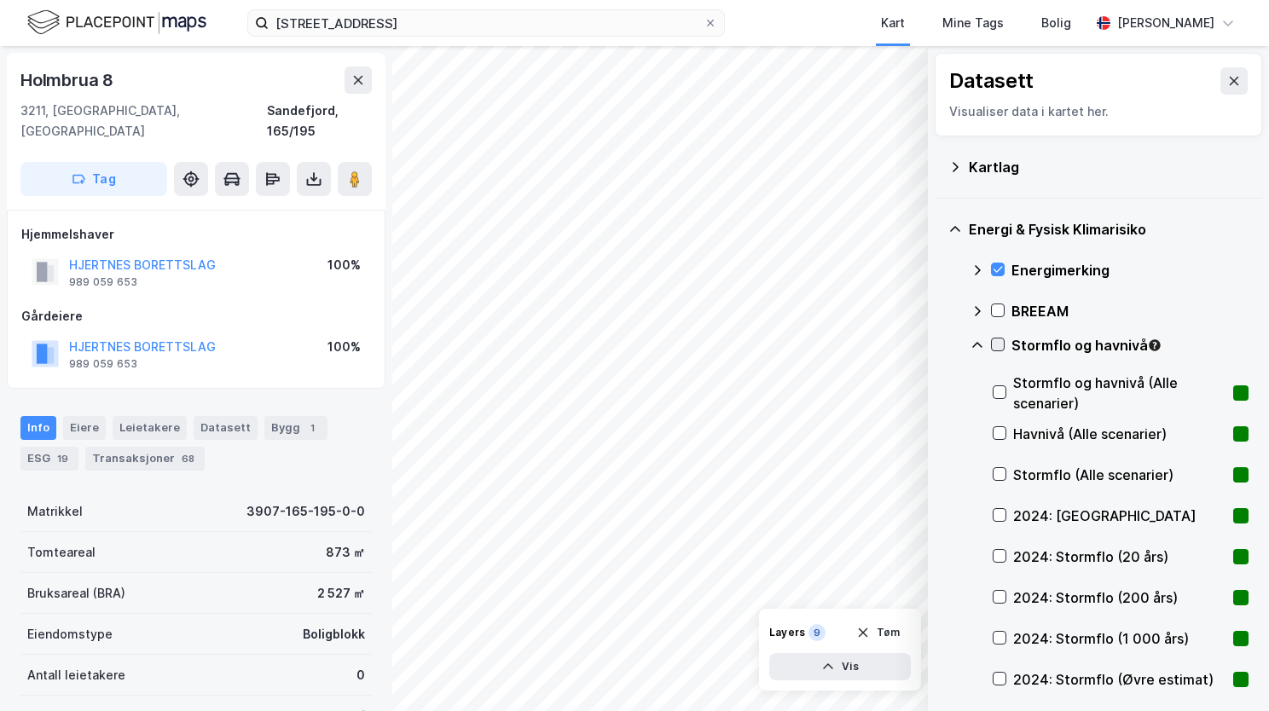
click at [1001, 344] on icon at bounding box center [998, 345] width 12 height 12
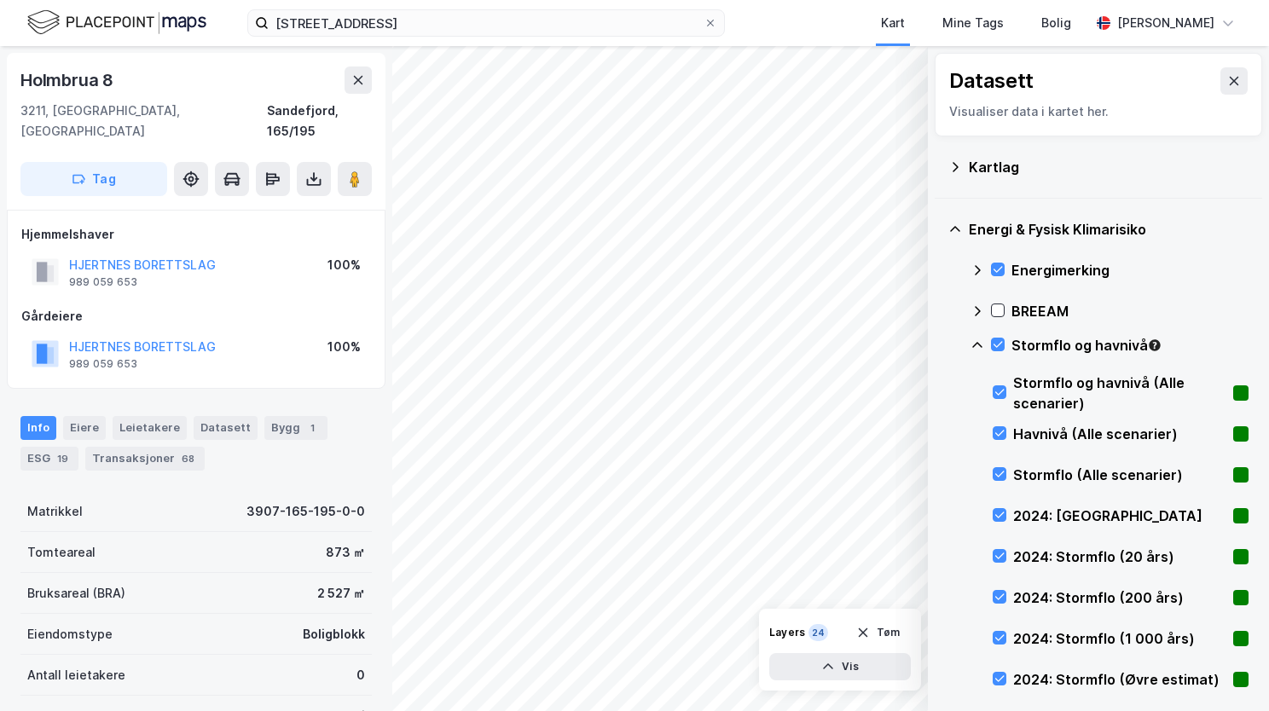
click at [982, 341] on icon at bounding box center [977, 346] width 14 height 14
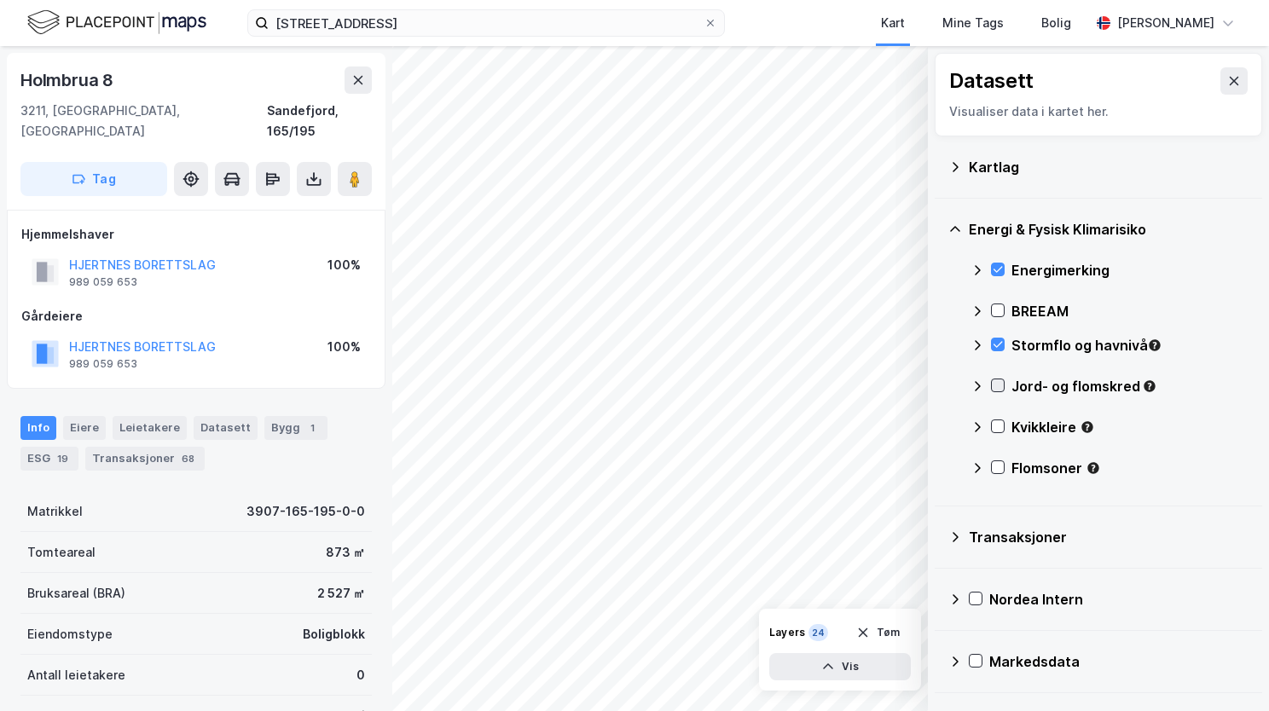
click at [996, 391] on icon at bounding box center [998, 385] width 12 height 12
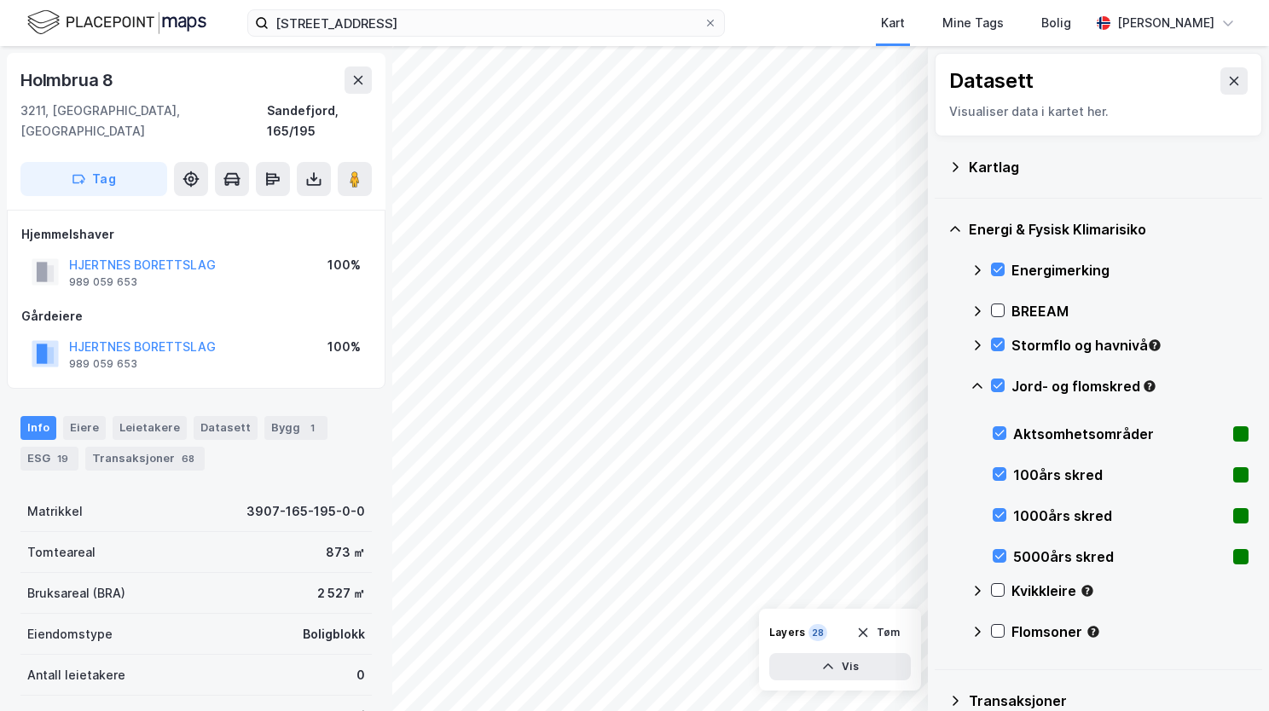
click at [975, 384] on icon at bounding box center [977, 386] width 10 height 6
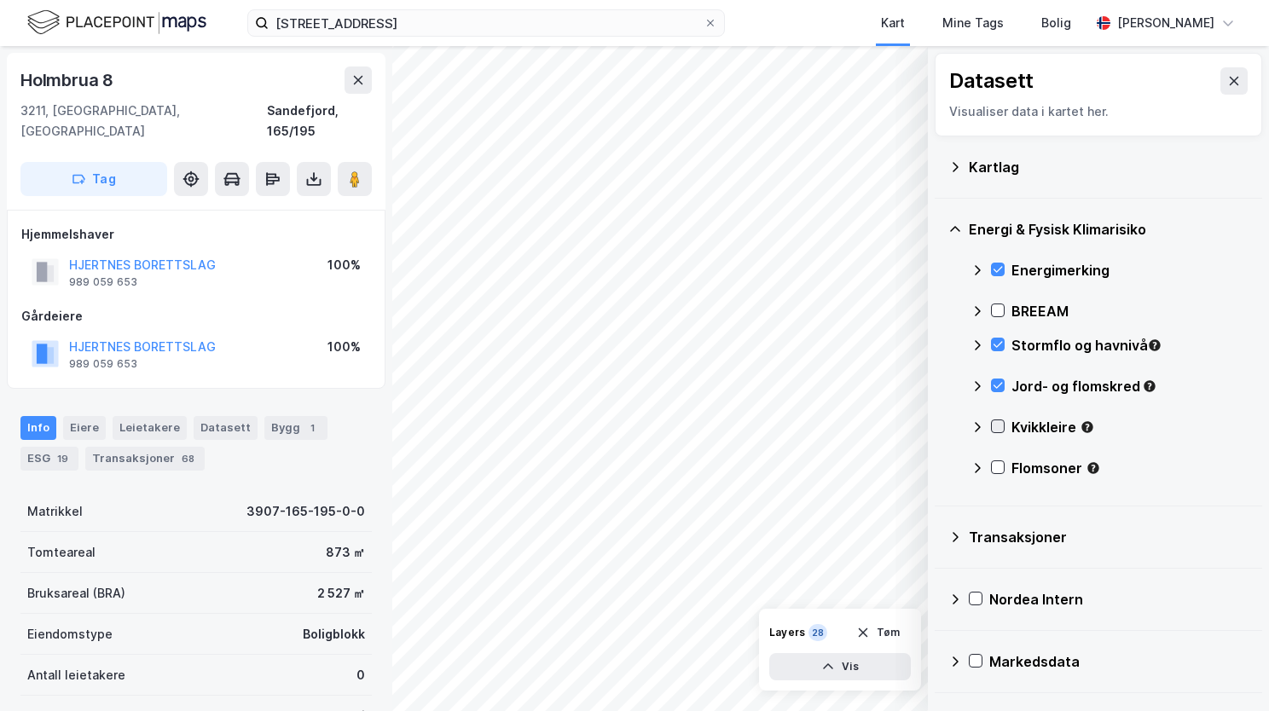
click at [999, 426] on icon at bounding box center [998, 426] width 12 height 12
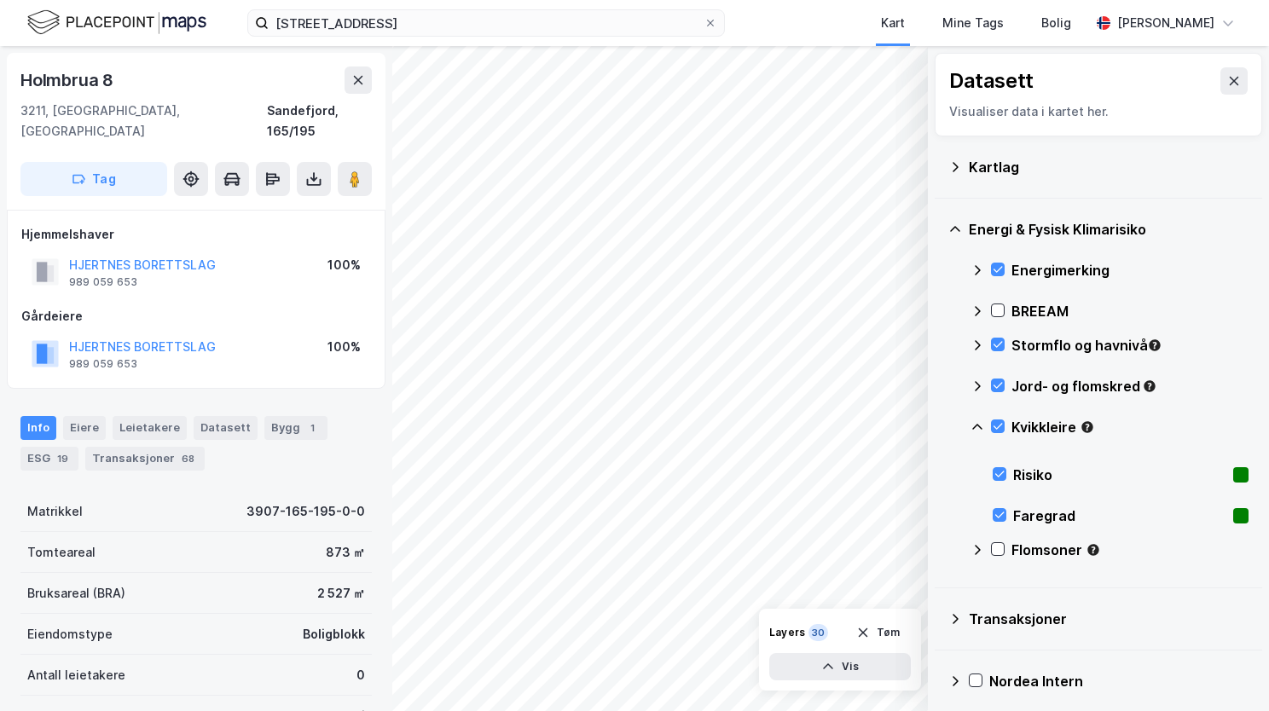
click at [977, 427] on icon at bounding box center [977, 427] width 14 height 14
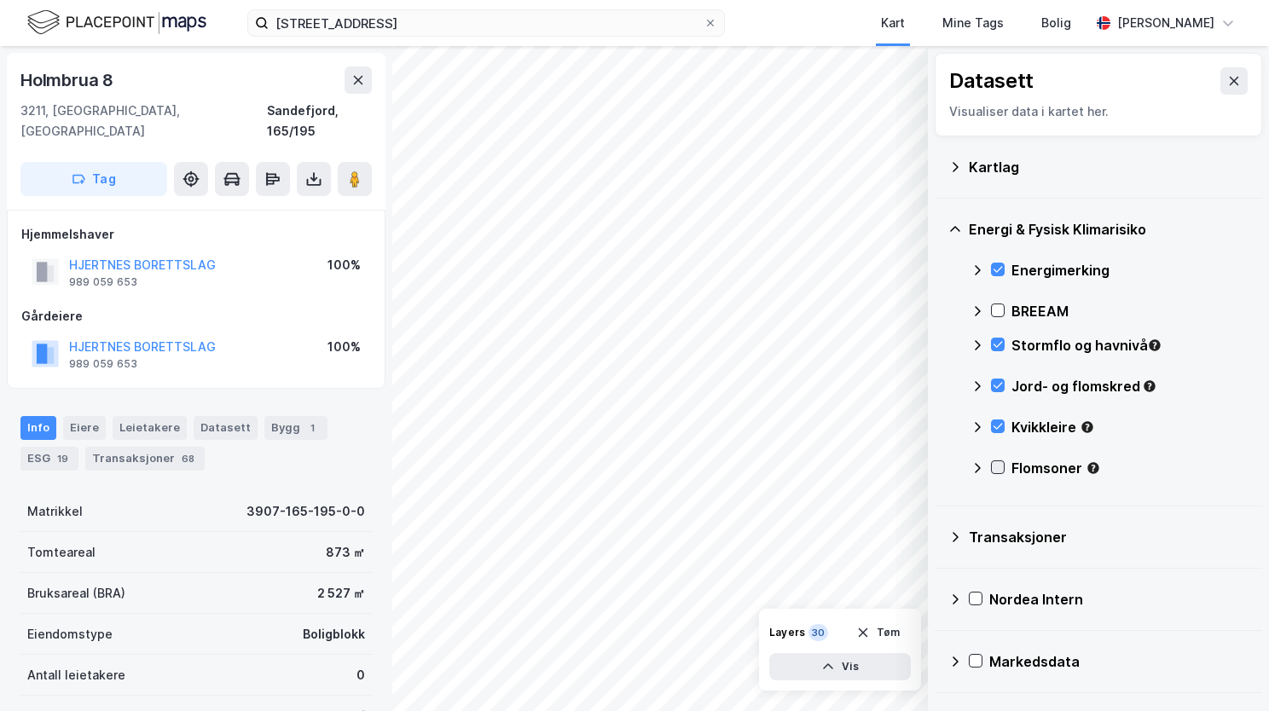
click at [993, 469] on icon at bounding box center [998, 467] width 12 height 12
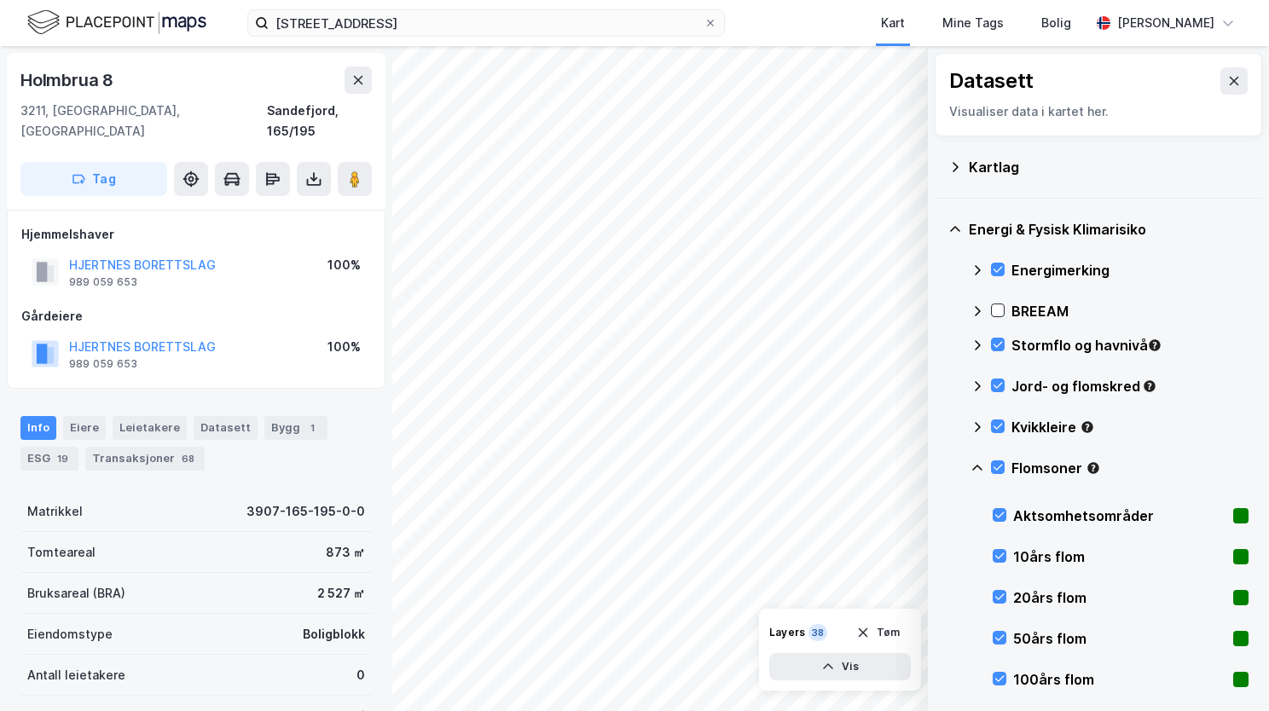
click at [981, 465] on icon at bounding box center [977, 468] width 14 height 14
